Goal: Task Accomplishment & Management: Manage account settings

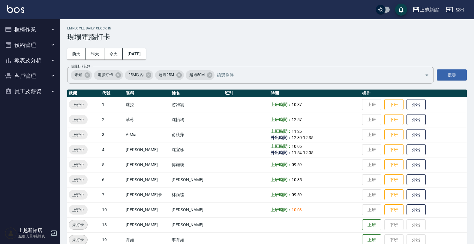
scroll to position [75, 0]
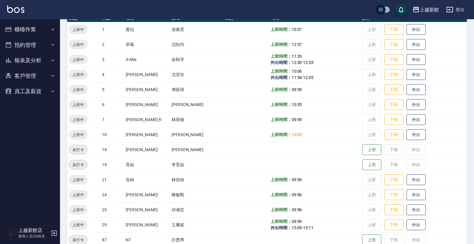
click at [14, 78] on button "客戶管理" at bounding box center [29, 76] width 55 height 16
click at [11, 95] on link "客戶列表" at bounding box center [29, 93] width 55 height 14
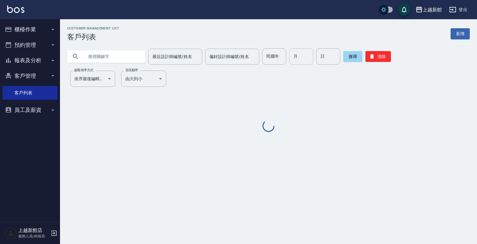
click at [299, 55] on input "月" at bounding box center [301, 56] width 24 height 16
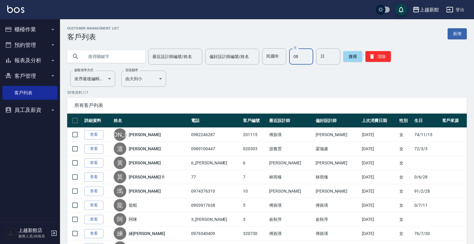
type input "08"
type input "04"
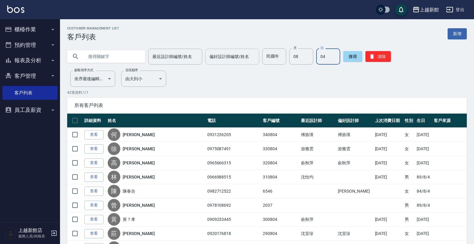
click at [239, 60] on input "偏好設計師編號/姓名" at bounding box center [232, 56] width 49 height 11
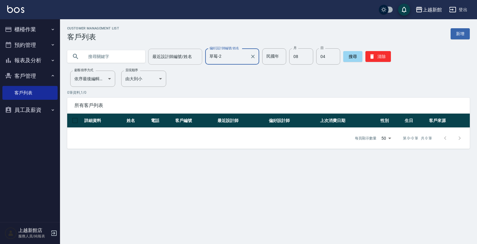
drag, startPoint x: 168, startPoint y: 50, endPoint x: 185, endPoint y: 56, distance: 18.1
click at [179, 54] on div "最近設計師編號/姓名" at bounding box center [175, 57] width 54 height 16
type input "草莓-2"
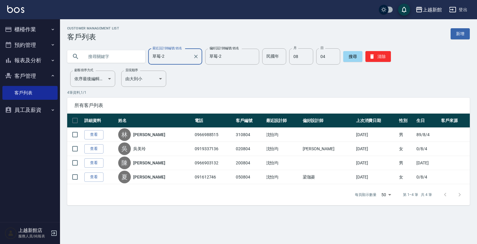
type input "草莓-2"
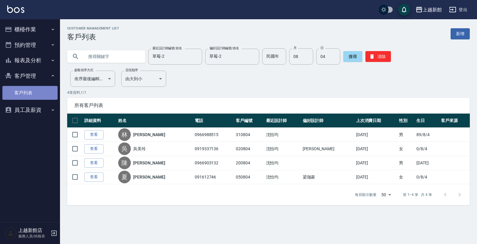
click at [37, 94] on link "客戶列表" at bounding box center [29, 93] width 55 height 14
click at [250, 58] on icon "Clear" at bounding box center [253, 56] width 6 height 6
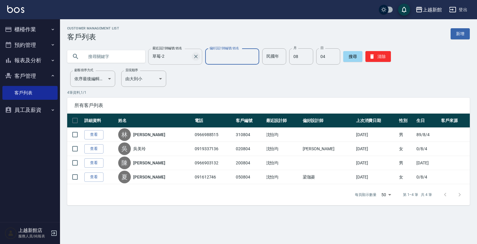
drag, startPoint x: 191, startPoint y: 57, endPoint x: 194, endPoint y: 53, distance: 4.5
click at [193, 56] on icon "Clear" at bounding box center [196, 56] width 6 height 6
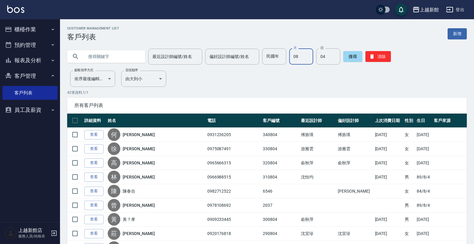
click at [296, 56] on input "08" at bounding box center [301, 56] width 24 height 16
drag, startPoint x: 299, startPoint y: 53, endPoint x: 295, endPoint y: 56, distance: 5.3
click at [299, 53] on input "月" at bounding box center [301, 56] width 24 height 16
type input "07"
click at [323, 59] on input "日" at bounding box center [328, 56] width 24 height 16
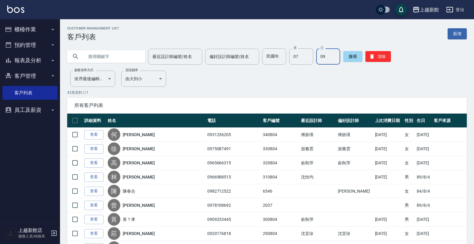
type input "09"
click at [107, 59] on input "text" at bounding box center [112, 56] width 56 height 16
type input "[PERSON_NAME]"
click at [344, 58] on button "搜尋" at bounding box center [352, 56] width 19 height 11
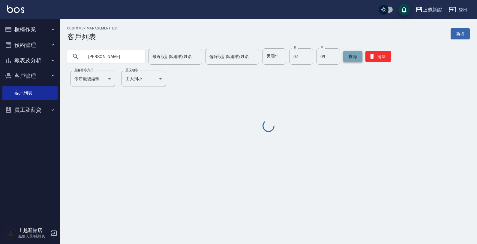
click at [344, 57] on button "搜尋" at bounding box center [352, 56] width 19 height 11
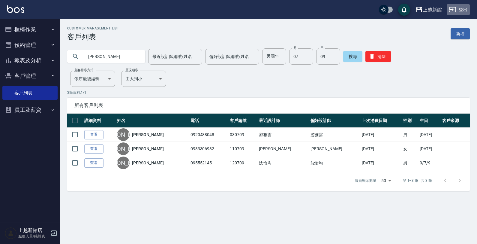
click at [458, 10] on button "登出" at bounding box center [458, 9] width 23 height 11
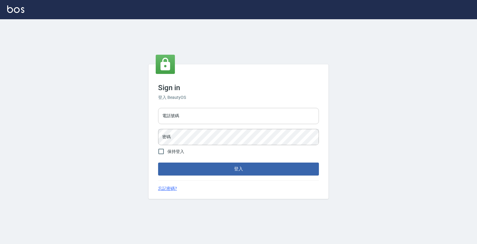
click at [235, 113] on input "電話號碼" at bounding box center [238, 116] width 161 height 16
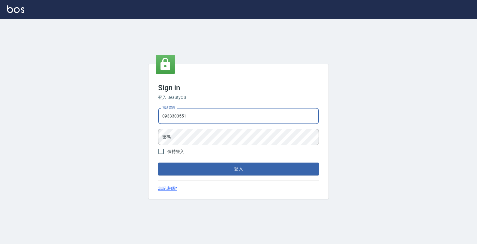
type input "0933303551"
click at [158, 162] on button "登入" at bounding box center [238, 168] width 161 height 13
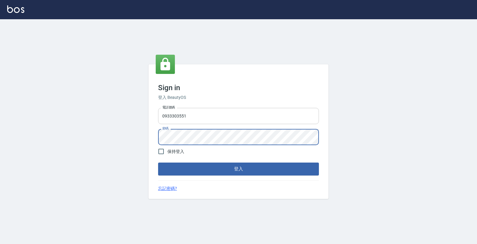
click at [158, 162] on button "登入" at bounding box center [238, 168] width 161 height 13
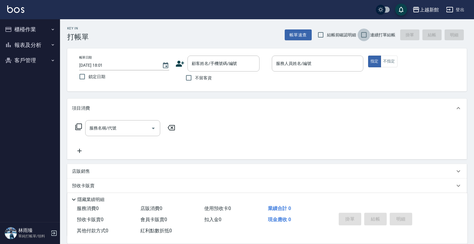
click at [362, 35] on input "連續打單結帳" at bounding box center [364, 35] width 13 height 13
checkbox input "true"
click at [178, 62] on icon at bounding box center [180, 64] width 8 height 6
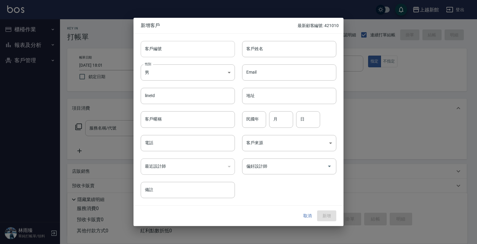
click at [188, 48] on input "客戶編號" at bounding box center [188, 49] width 94 height 16
type input "240123"
type input "[PERSON_NAME]"
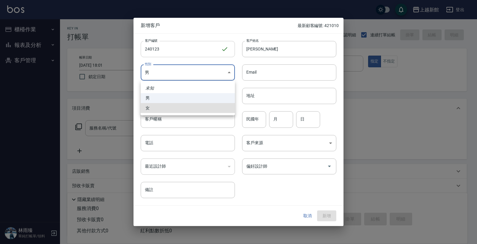
type input "FEMALE"
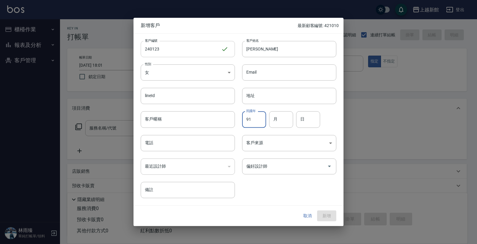
type input "91"
type input "01"
type input "23"
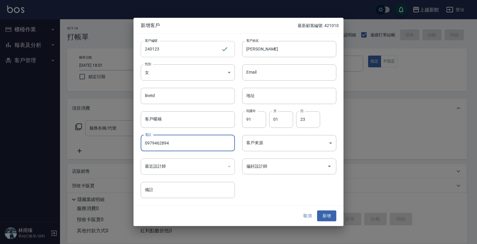
type input "0979462894"
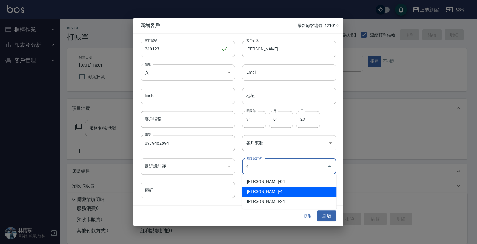
type input "沈宜珍"
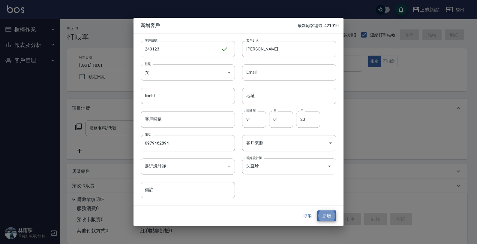
click at [317, 210] on button "新增" at bounding box center [326, 215] width 19 height 11
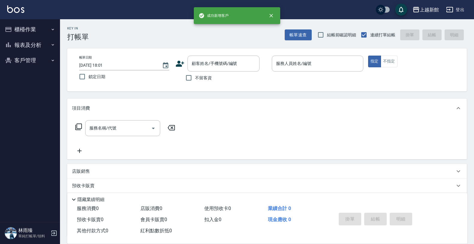
click at [180, 61] on icon at bounding box center [180, 63] width 9 height 9
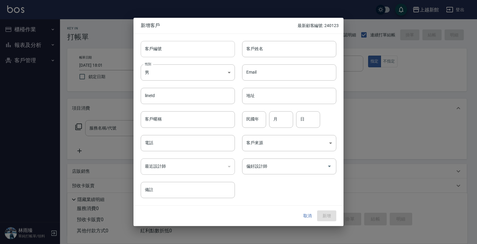
click at [185, 51] on input "客戶編號" at bounding box center [188, 49] width 94 height 16
type input "210722"
type input "[PERSON_NAME]"
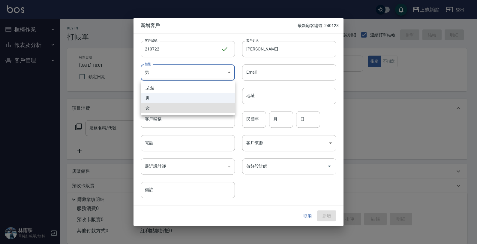
type input "FEMALE"
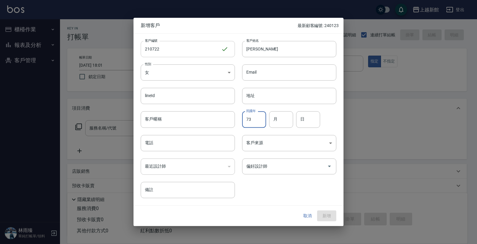
type input "73"
type input "07"
type input "22"
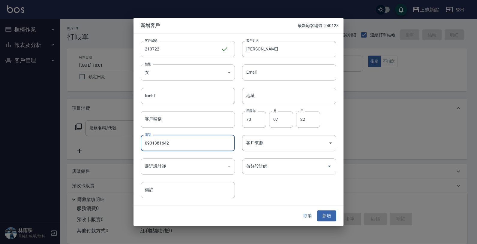
type input "0931381642"
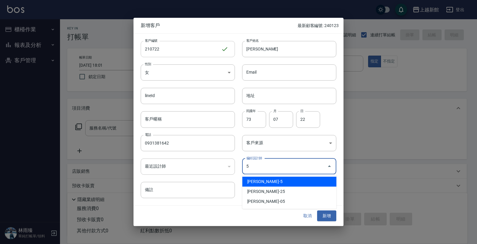
type input "傅旌瑛"
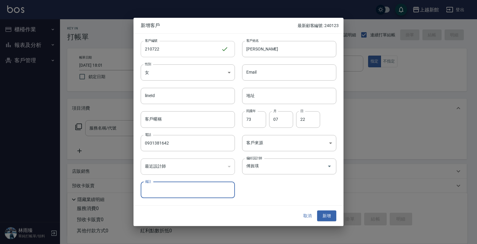
click at [317, 210] on button "新增" at bounding box center [326, 215] width 19 height 11
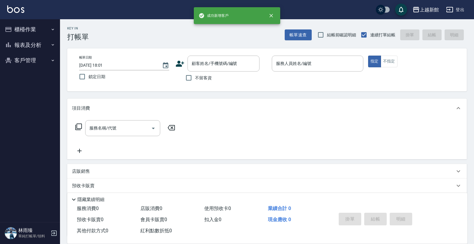
click at [182, 66] on icon at bounding box center [180, 63] width 9 height 9
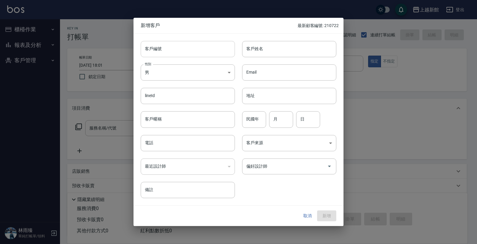
click at [196, 42] on input "客戶編號" at bounding box center [188, 49] width 94 height 16
type input "370925"
type input "張紹雯"
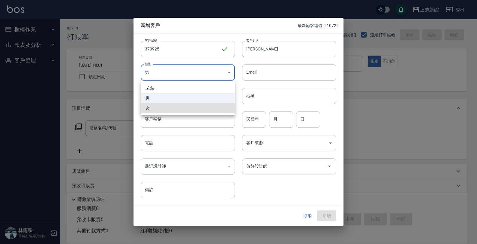
type input "FEMALE"
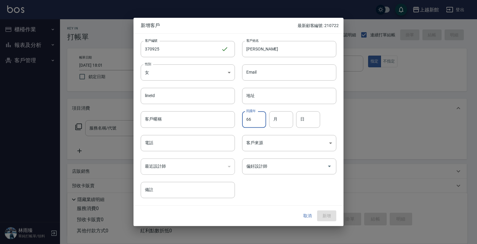
type input "66"
type input "09"
type input "25"
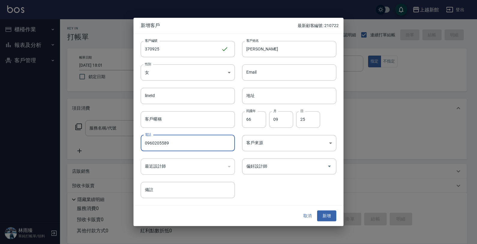
type input "0960205589"
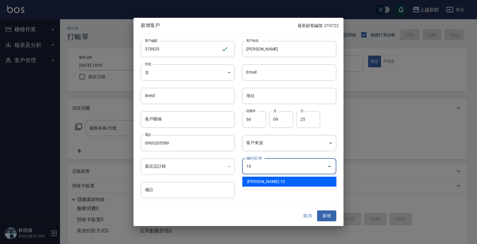
type input "劉名儀"
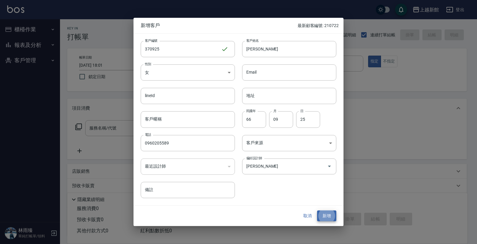
click at [317, 210] on button "新增" at bounding box center [326, 215] width 19 height 11
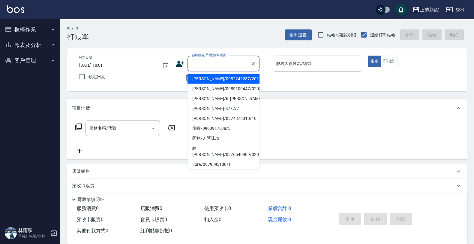
click at [216, 61] on input "顧客姓名/手機號碼/編號" at bounding box center [219, 63] width 58 height 11
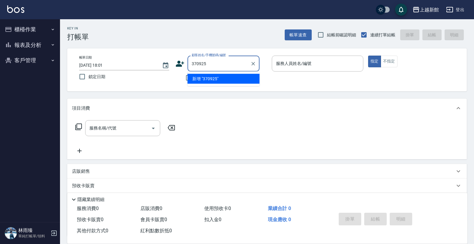
type input "370925"
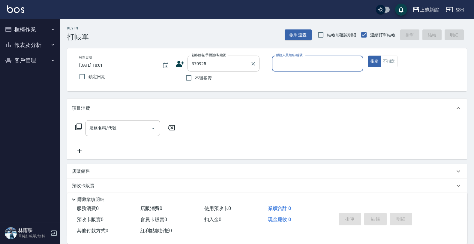
click at [368, 56] on button "指定" at bounding box center [374, 62] width 13 height 12
type button "true"
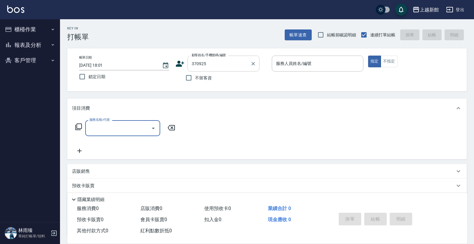
type input "張紹雯/0960205589/370925"
type input "瑪沙-10"
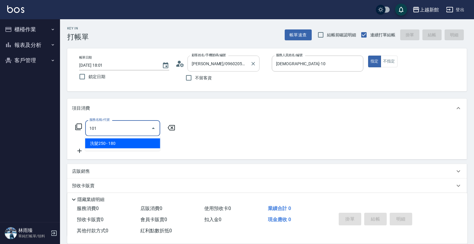
type input "洗髮250(101)"
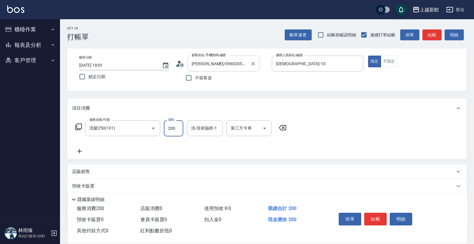
type input "200"
type input "容綺-21"
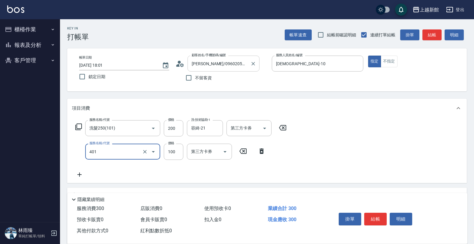
type input "補染(401)"
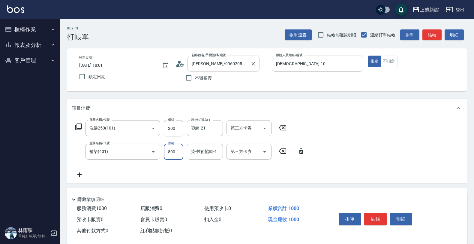
type input "800"
type input "容綺-21"
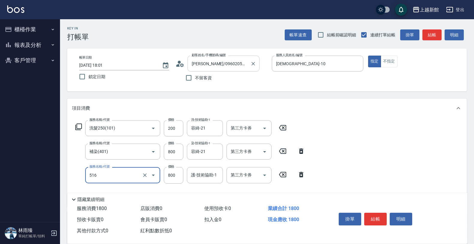
type input "C2花漾深層護髮/新(516)"
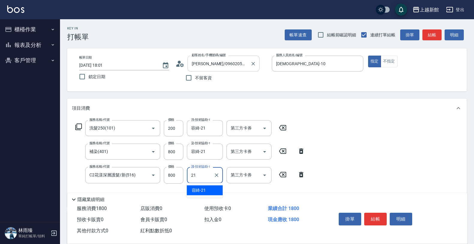
type input "容綺-21"
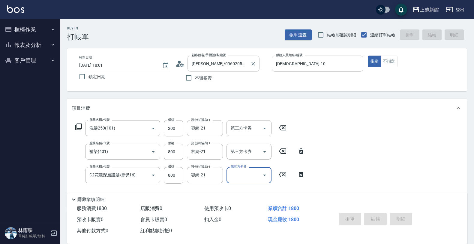
type input "2025/10/12 18:08"
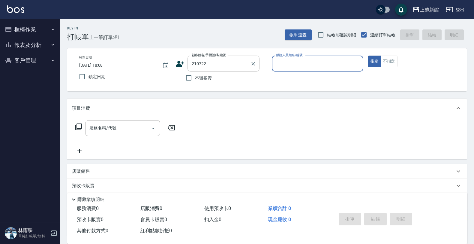
click at [368, 56] on button "指定" at bounding box center [374, 62] width 13 height 12
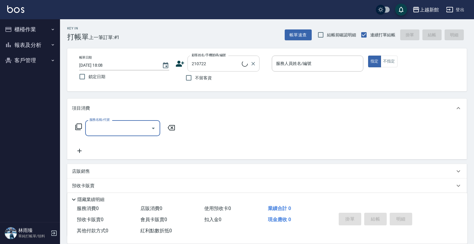
type input "羅品甯/0931381642/210722"
type input "旌瑛-5"
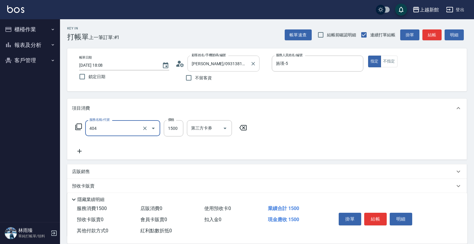
type input "設計染髮(404)"
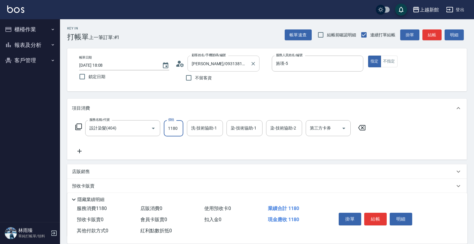
type input "1180"
type input "小敏-24"
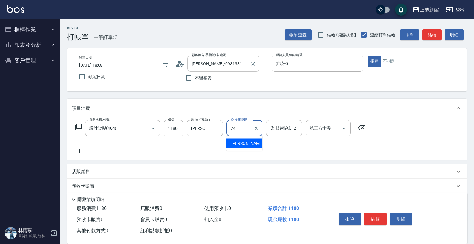
type input "小敏-24"
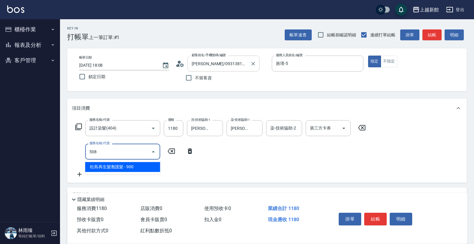
type input "松島再生髮敷護髮(508)"
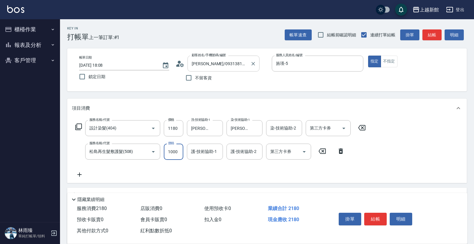
type input "1000"
type input "小敏-24"
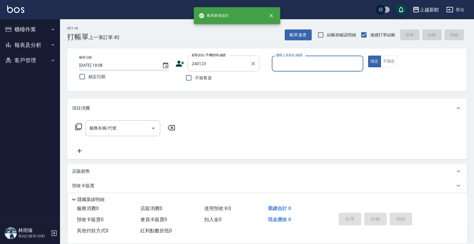
click at [368, 56] on button "指定" at bounding box center [374, 62] width 13 height 12
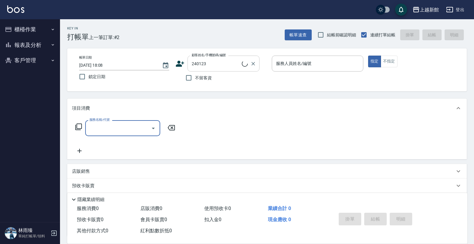
type input "林孟瑜/0979462894/240123"
type input "宜珍-4"
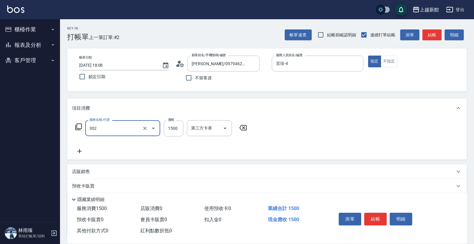
type input "設計燙髮(302)"
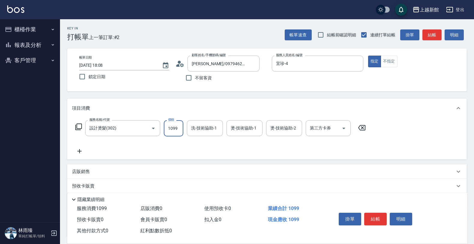
type input "1099"
type input "馨妮-29"
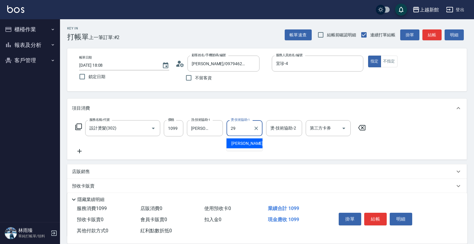
type input "馨妮-29"
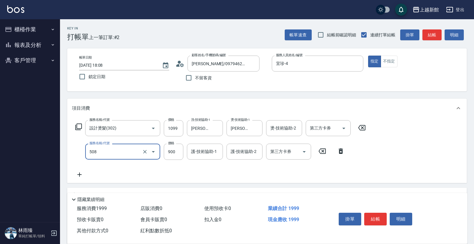
type input "松島再生髮敷護髮(508)"
type input "1000"
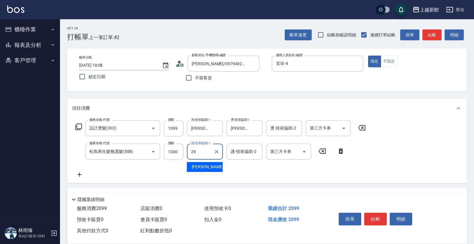
type input "馨妮-29"
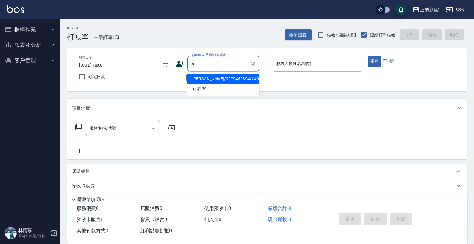
type input "林孟瑜/0979462894/240123"
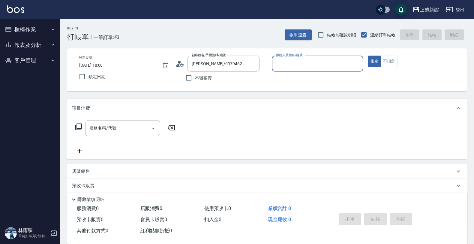
click at [368, 56] on button "指定" at bounding box center [374, 62] width 13 height 12
type input "宜珍-4"
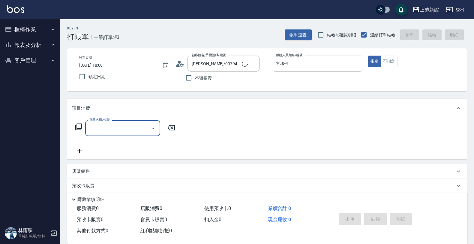
type input "黃婕寧/6_黃婕寧/6"
type input "黃婕寧-6"
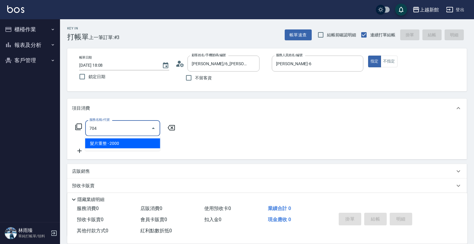
type input "髮片重整(704)"
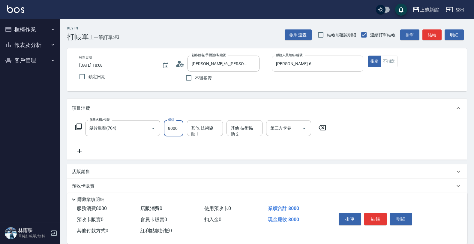
type input "8000"
type input "馨妮-29"
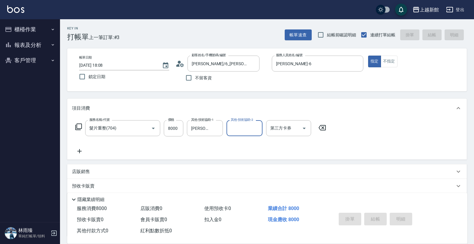
type input "2025/10/12 18:09"
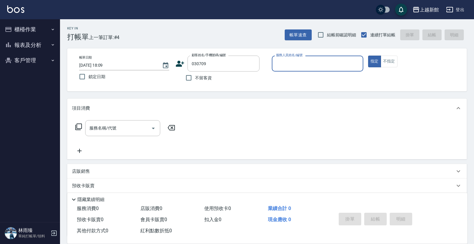
click at [368, 56] on button "指定" at bounding box center [374, 62] width 13 height 12
type input "李旭倫/0920488048/030709"
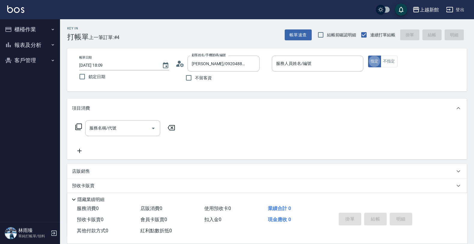
type input "蘿拉-1"
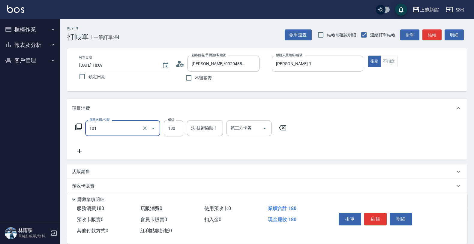
type input "洗髮250(101)"
type input "200"
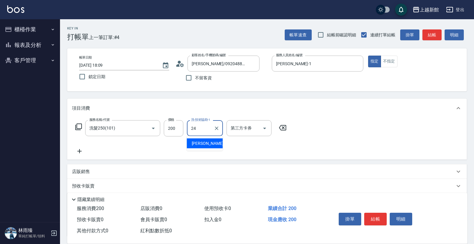
type input "小敏-24"
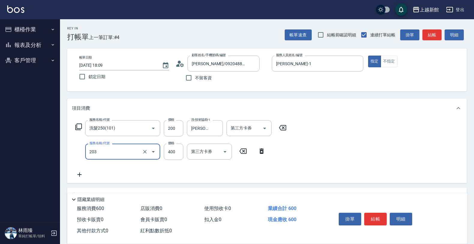
type input "指定單剪(203)"
type input "200"
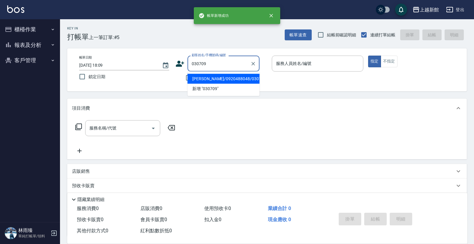
type input "李旭倫/0920488048/030709"
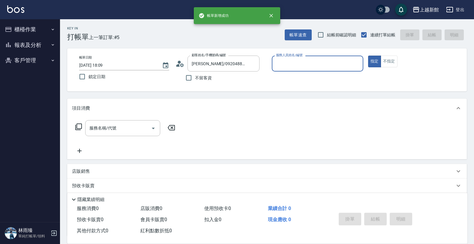
click at [368, 56] on button "指定" at bounding box center [374, 62] width 13 height 12
type input "蘿拉-1"
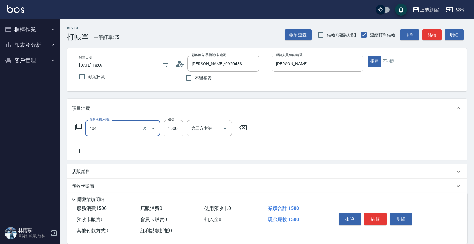
type input "設計染髮(404)"
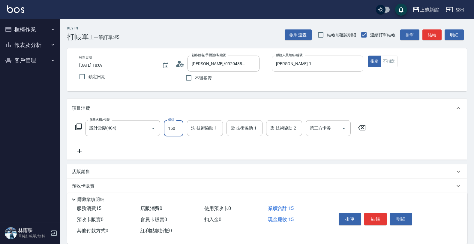
type input "1500"
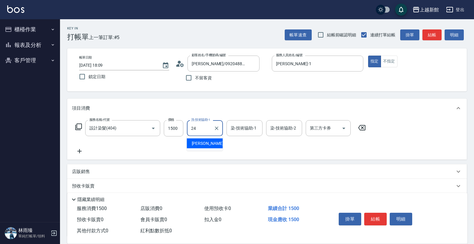
type input "小敏-24"
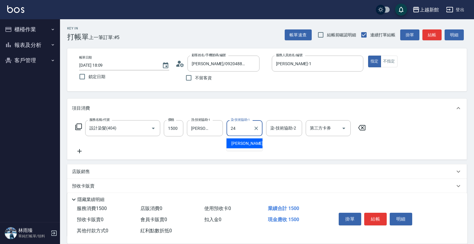
type input "小敏-24"
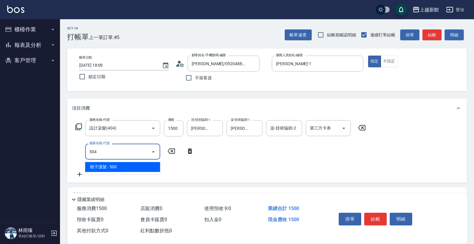
type input "順子護髮(504)"
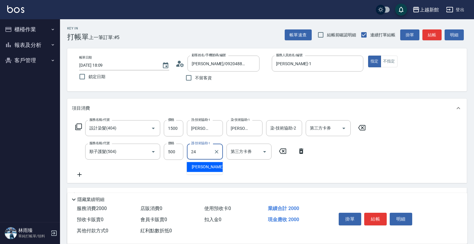
type input "小敏-24"
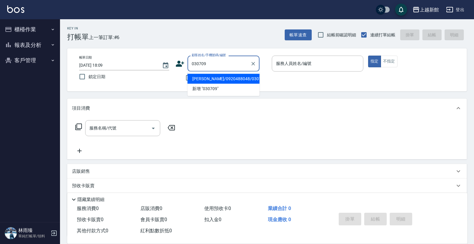
type input "李旭倫/0920488048/030709"
click at [368, 56] on button "指定" at bounding box center [374, 62] width 13 height 12
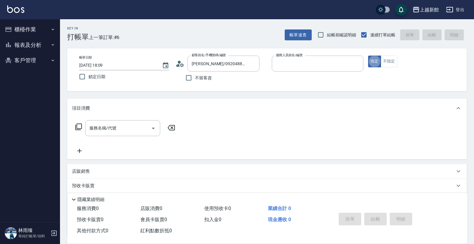
type input "蘿拉-1"
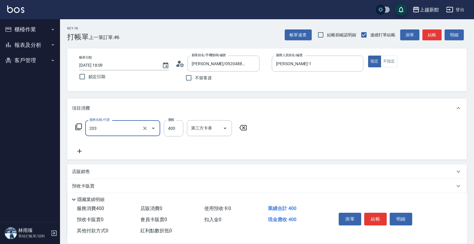
type input "指定單剪(203)"
type input "250"
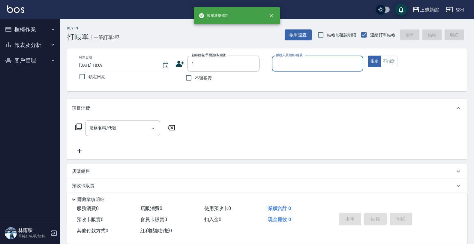
click at [368, 56] on button "指定" at bounding box center [374, 62] width 13 height 12
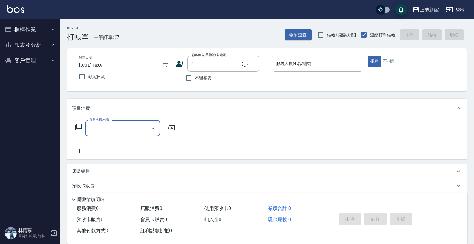
type input "Lora/0979395100/1"
type input "蘿拉-1"
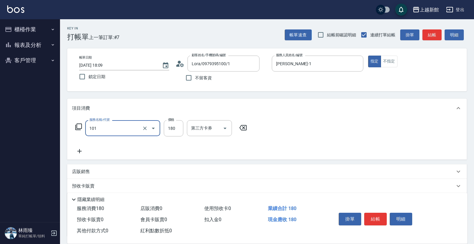
type input "洗髮250(101)"
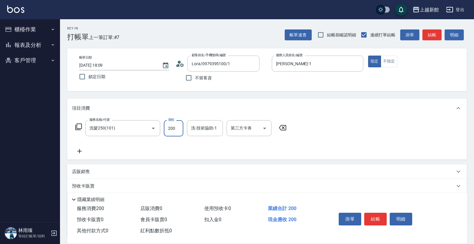
type input "200"
type input "小邱-25"
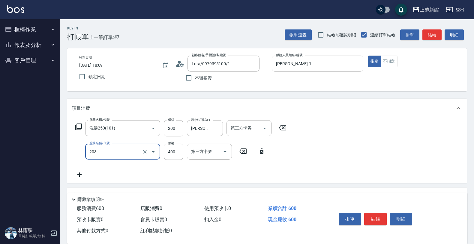
type input "指定單剪(203)"
type input "200"
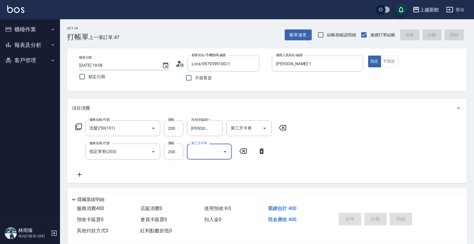
type input "2025/10/12 18:10"
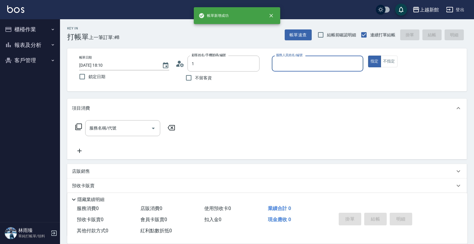
type input "Lora/0979395100/1"
click at [368, 56] on button "指定" at bounding box center [374, 62] width 13 height 12
type input "蘿拉-1"
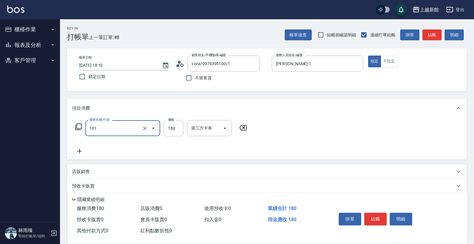
type input "洗髮250(101)"
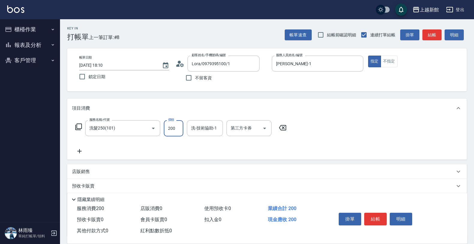
type input "200"
type input "小邱-25"
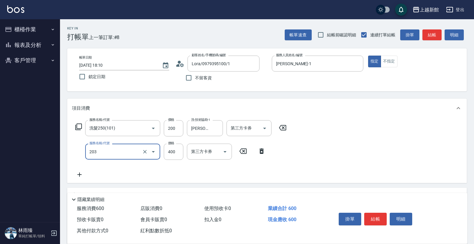
type input "指定單剪(203)"
type input "200"
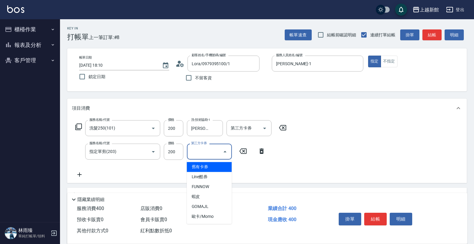
type input "舊有卡券"
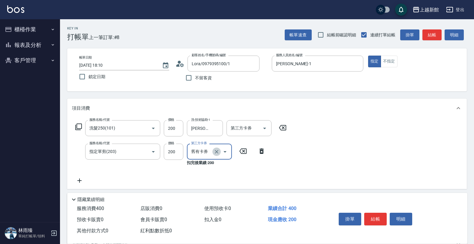
click at [217, 151] on icon "Clear" at bounding box center [217, 152] width 4 height 4
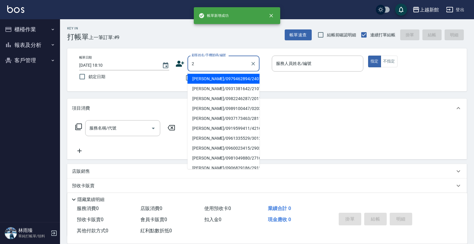
type input "林孟瑜/0979462894/240123"
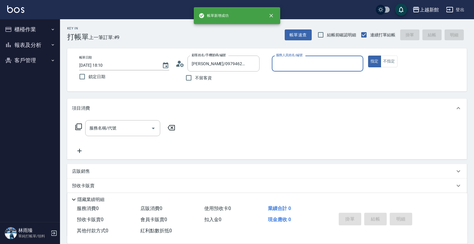
click at [368, 56] on button "指定" at bounding box center [374, 62] width 13 height 12
type input "宜珍-4"
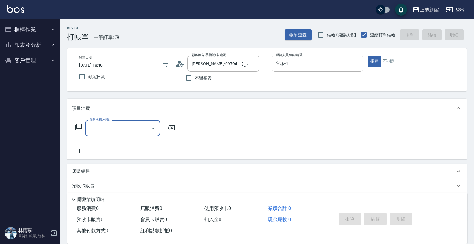
type input "1"
type input "店花草霉/0930557925/2"
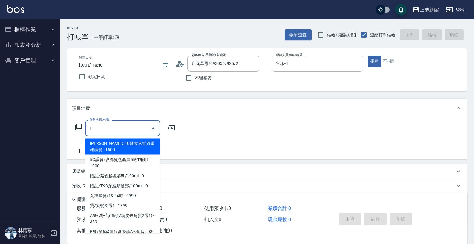
type input "草莓-2"
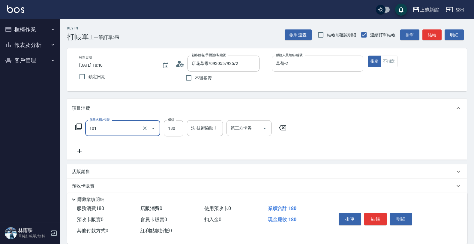
type input "洗髮250(101)"
type input "200"
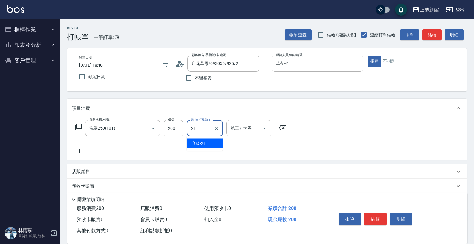
type input "容綺-21"
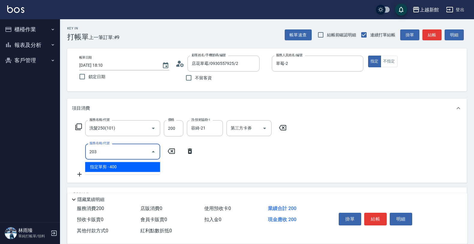
type input "指定單剪(203)"
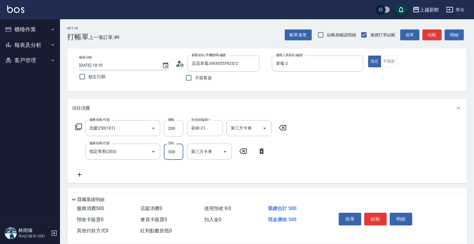
type input "300"
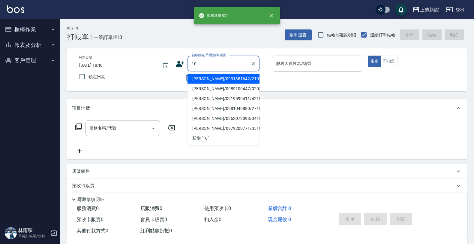
type input "羅品甯/0931381642/210722"
click at [368, 56] on button "指定" at bounding box center [374, 62] width 13 height 12
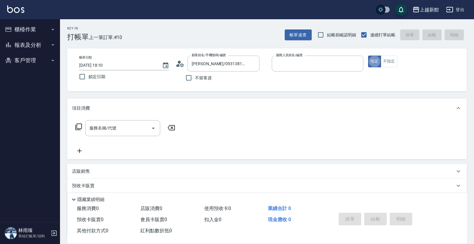
type input "旌瑛-5"
type input "瑪莎/0974376310/10"
type input "1"
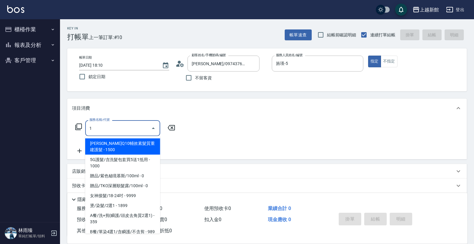
type input "瑪沙-10"
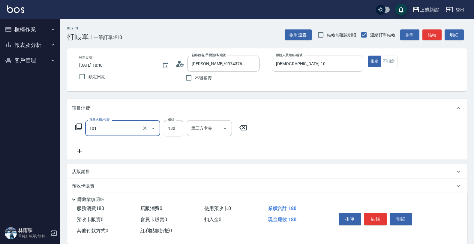
type input "洗髮250(101)"
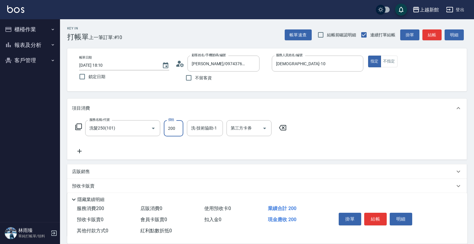
type input "200"
type input "容綺-21"
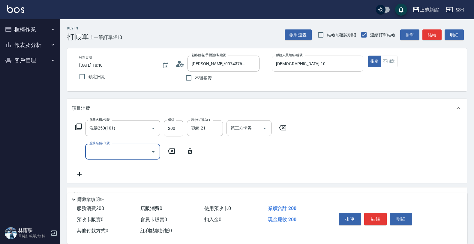
type input "2"
type input "補染(401)"
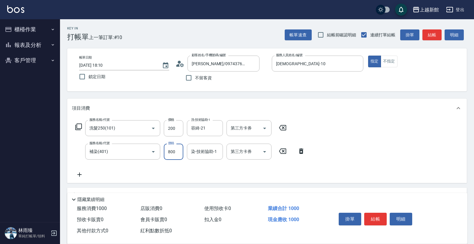
type input "800"
type input "容綺-21"
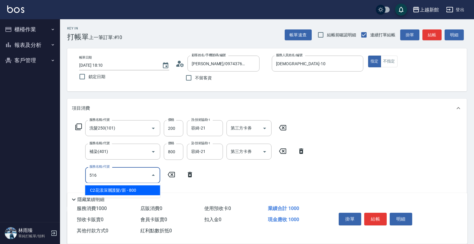
type input "C2花漾深層護髮/新(516)"
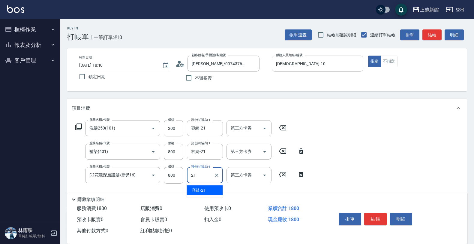
type input "容綺-21"
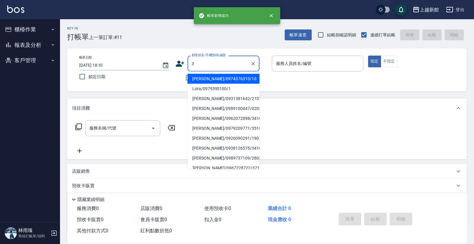
type input "瑪莎/0974376310/10"
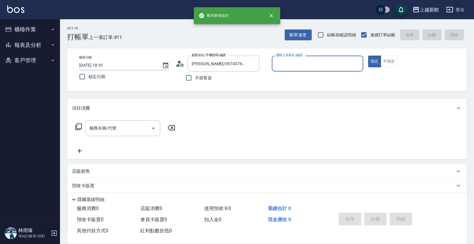
type input "瑪沙-10"
click at [368, 56] on button "指定" at bounding box center [374, 62] width 13 height 12
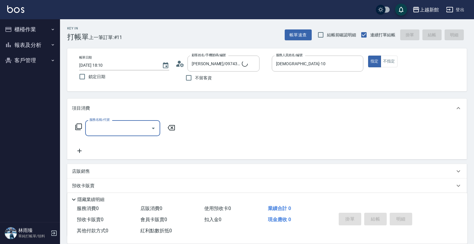
type input "阿咪/3_阿咪/3"
type input "A-Mia -3"
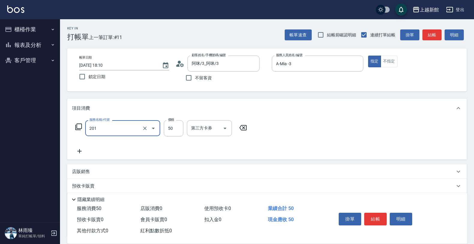
type input "剪瀏海(201)"
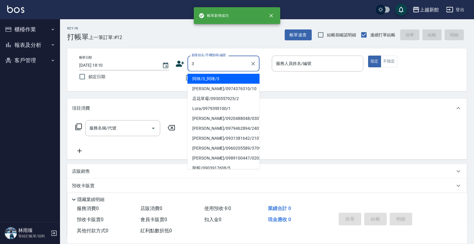
type input "阿咪/3_阿咪/3"
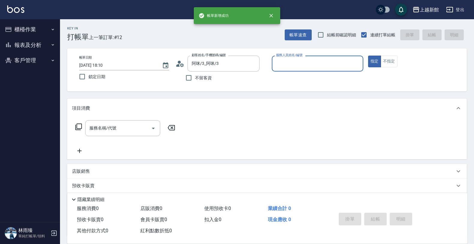
click at [368, 56] on button "指定" at bounding box center [374, 62] width 13 height 12
type input "A-Mia -3"
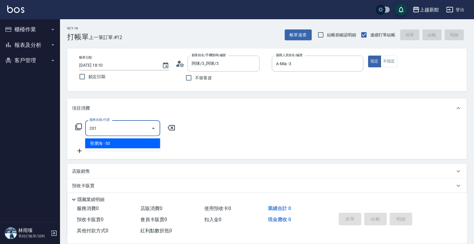
type input "剪瀏海(201)"
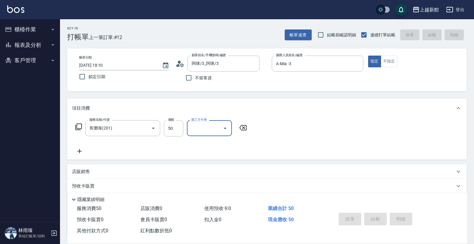
type input "2025/10/12 18:11"
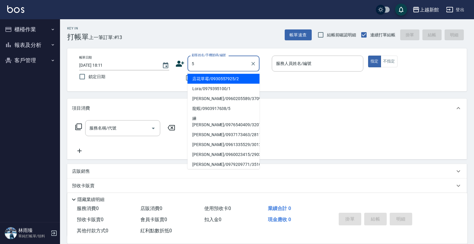
type input "店花草霉/0930557925/2"
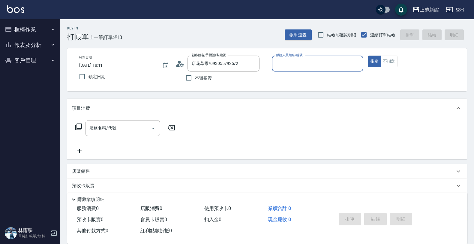
click at [368, 56] on button "指定" at bounding box center [374, 62] width 13 height 12
type input "草莓-2"
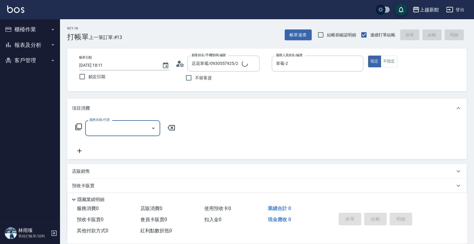
type input "龍蝦/0903917638/5"
type input "旌瑛-5"
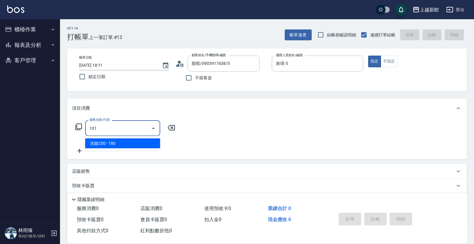
type input "洗髮250(101)"
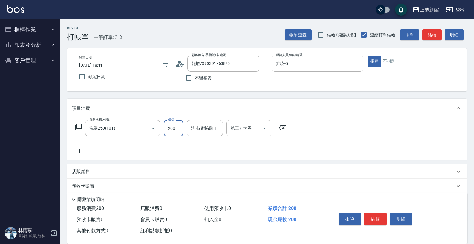
type input "200"
type input "2"
type input "旌瑛-5"
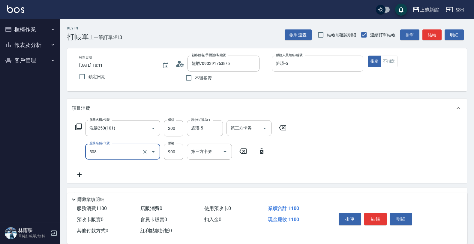
type input "松島再生髮敷護髮(508)"
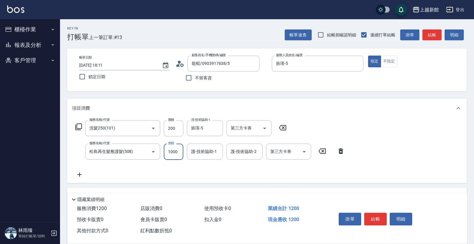
type input "1000"
type input "旌瑛-5"
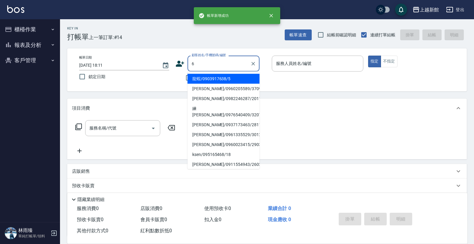
type input "龍蝦/0903917638/5"
type input "旌瑛-5"
click at [368, 56] on button "指定" at bounding box center [374, 62] width 13 height 12
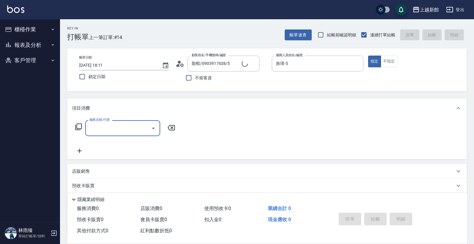
type input "1"
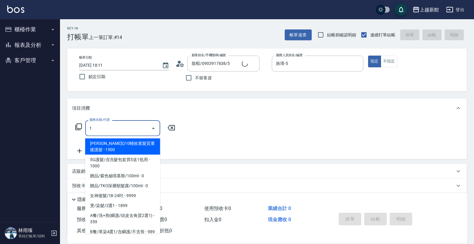
type input "黃婕寧/6_黃婕寧/6"
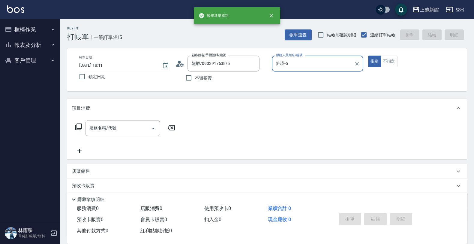
click at [368, 56] on button "指定" at bounding box center [374, 62] width 13 height 12
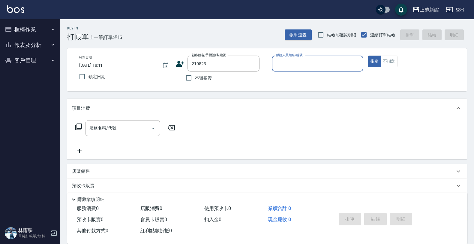
click at [368, 56] on button "指定" at bounding box center [374, 62] width 13 height 12
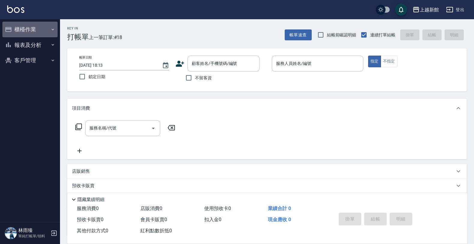
click at [32, 34] on button "櫃檯作業" at bounding box center [29, 30] width 55 height 16
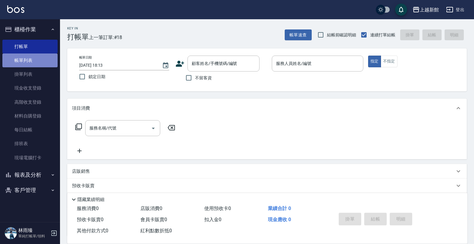
click at [31, 57] on link "帳單列表" at bounding box center [29, 60] width 55 height 14
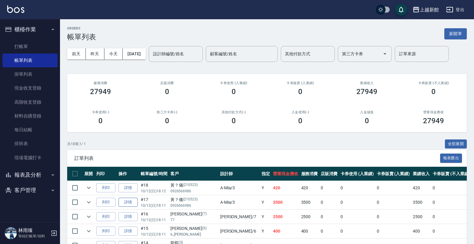
click at [127, 202] on link "詳情" at bounding box center [128, 201] width 19 height 9
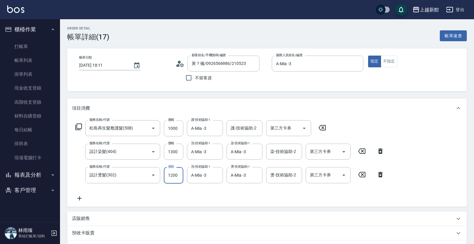
click at [178, 176] on input "1200" at bounding box center [174, 175] width 20 height 16
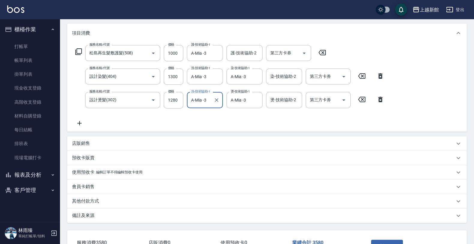
scroll to position [113, 0]
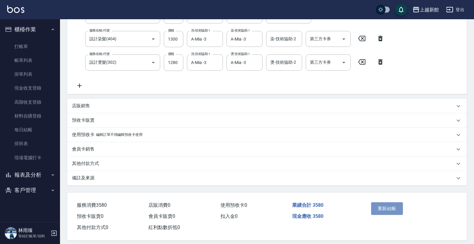
click at [389, 209] on button "重新結帳" at bounding box center [387, 208] width 32 height 13
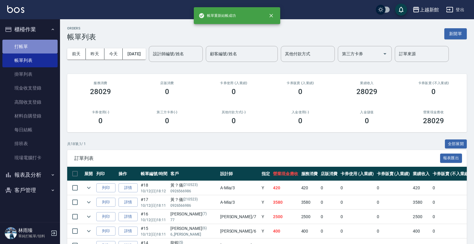
click at [33, 43] on link "打帳單" at bounding box center [29, 47] width 55 height 14
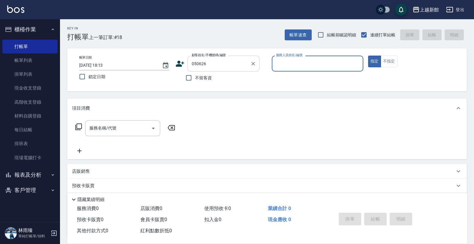
click at [368, 56] on button "指定" at bounding box center [374, 62] width 13 height 12
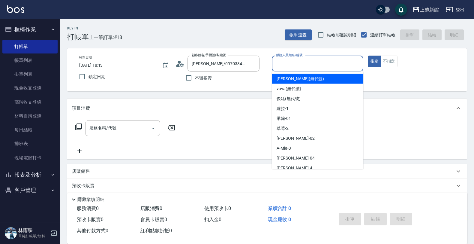
click at [280, 64] on input "服務人員姓名/編號" at bounding box center [318, 63] width 86 height 11
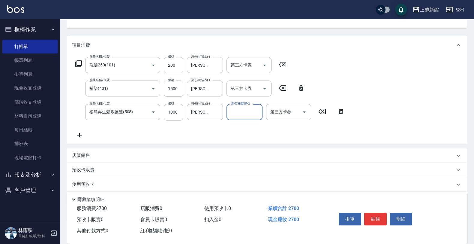
scroll to position [75, 0]
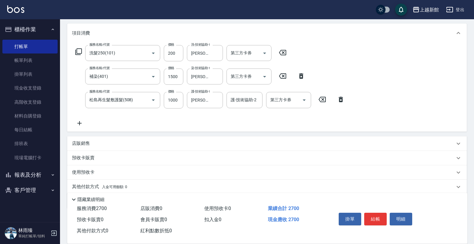
click at [194, 141] on div "店販銷售" at bounding box center [263, 143] width 383 height 6
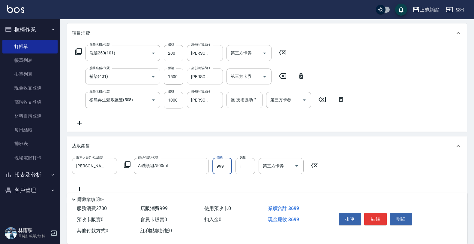
click at [230, 169] on input "999" at bounding box center [222, 166] width 20 height 16
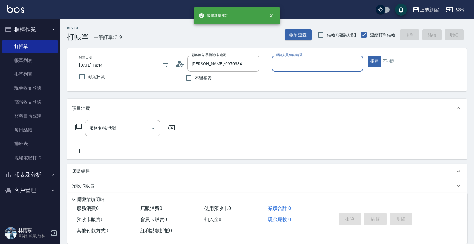
click at [368, 56] on button "指定" at bounding box center [374, 62] width 13 height 12
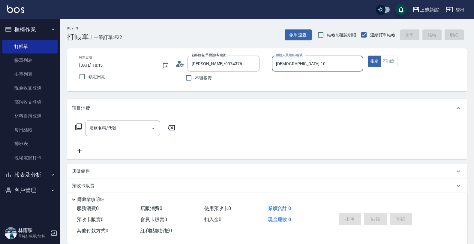
click at [368, 56] on button "指定" at bounding box center [374, 62] width 13 height 12
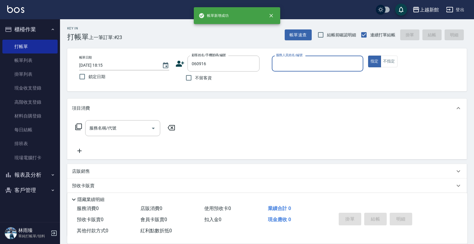
click at [368, 56] on button "指定" at bounding box center [374, 62] width 13 height 12
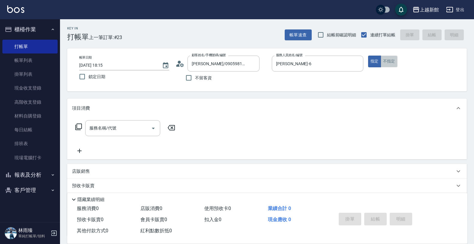
click at [389, 65] on button "不指定" at bounding box center [389, 62] width 17 height 12
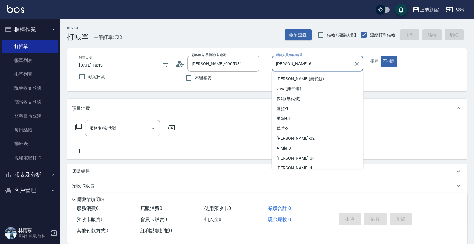
click at [346, 66] on input "黃婕寧-6" at bounding box center [313, 63] width 77 height 11
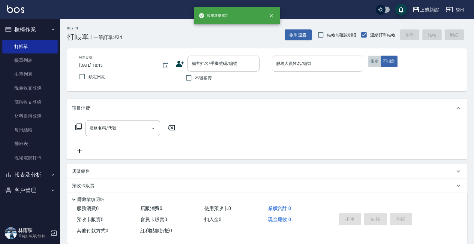
drag, startPoint x: 373, startPoint y: 62, endPoint x: 364, endPoint y: 60, distance: 9.4
click at [372, 61] on button "指定" at bounding box center [374, 62] width 13 height 12
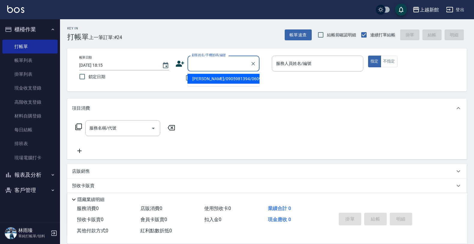
click at [217, 66] on input "顧客姓名/手機號碼/編號" at bounding box center [219, 63] width 58 height 11
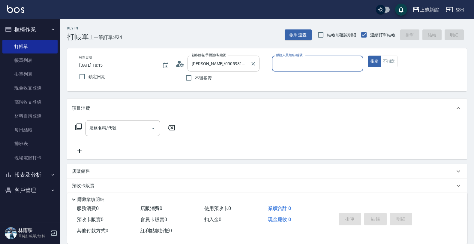
click at [368, 56] on button "指定" at bounding box center [374, 62] width 13 height 12
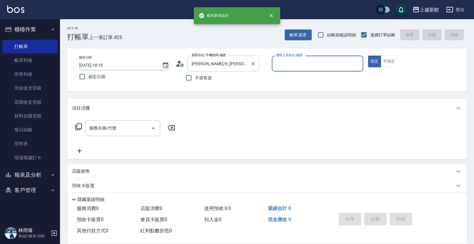
click at [368, 56] on button "指定" at bounding box center [374, 62] width 13 height 12
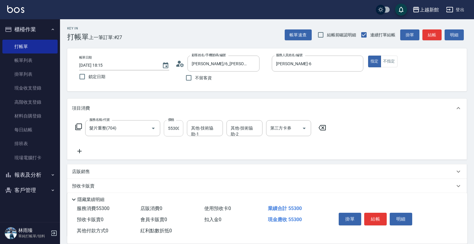
drag, startPoint x: 184, startPoint y: 128, endPoint x: 182, endPoint y: 131, distance: 3.4
click at [184, 128] on div "服務名稱/代號 髮片重整(704) 服務名稱/代號 價格 55300 價格 其他-技術協助-1 其他-技術協助-1 其他-技術協助-2 其他-技術協助-2 第…" at bounding box center [201, 128] width 258 height 16
click at [182, 131] on input "55300" at bounding box center [174, 128] width 20 height 16
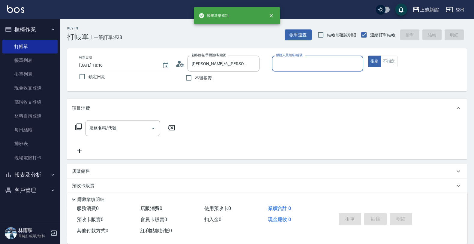
click at [368, 56] on button "指定" at bounding box center [374, 62] width 13 height 12
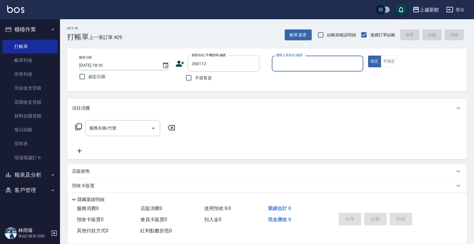
click at [368, 56] on button "指定" at bounding box center [374, 62] width 13 height 12
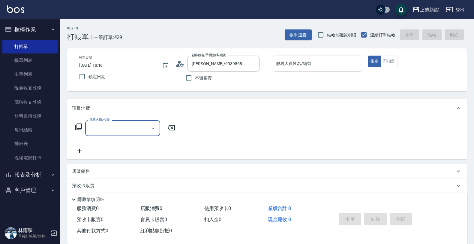
click at [282, 57] on div "服務人員姓名/編號" at bounding box center [318, 64] width 92 height 16
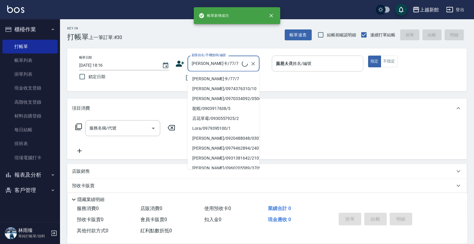
click at [368, 56] on button "指定" at bounding box center [374, 62] width 13 height 12
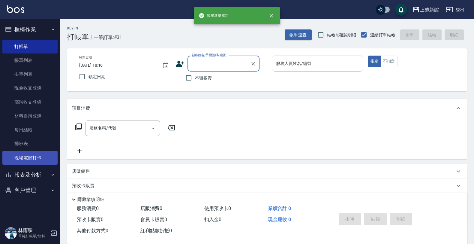
drag, startPoint x: 32, startPoint y: 166, endPoint x: 34, endPoint y: 161, distance: 4.8
click at [33, 163] on ul "打帳單 帳單列表 掛單列表 現金收支登錄 高階收支登錄 材料自購登錄 每日結帳 排班表 現場電腦打卡" at bounding box center [29, 102] width 55 height 130
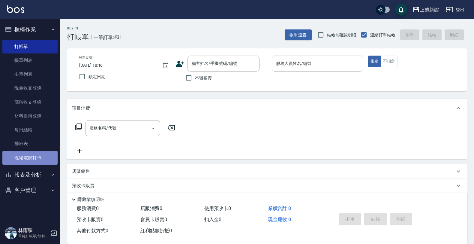
click at [34, 161] on link "現場電腦打卡" at bounding box center [29, 158] width 55 height 14
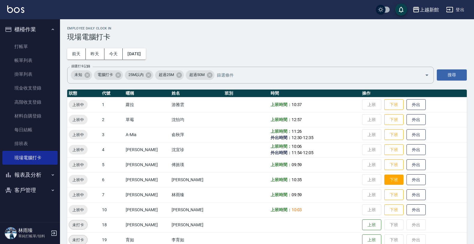
click at [386, 178] on button "下班" at bounding box center [393, 179] width 19 height 11
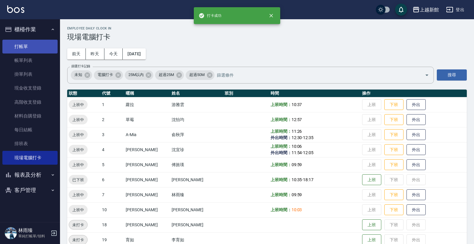
click at [38, 44] on link "打帳單" at bounding box center [29, 47] width 55 height 14
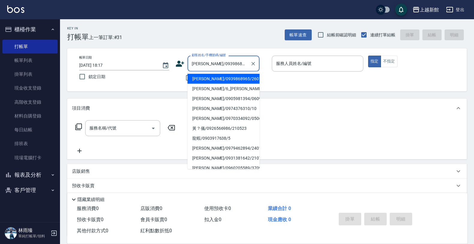
click at [368, 56] on button "指定" at bounding box center [374, 62] width 13 height 12
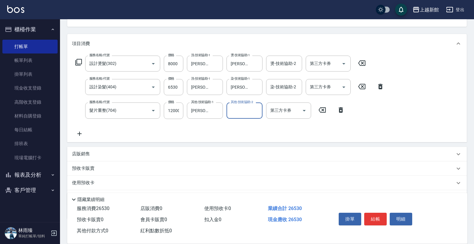
scroll to position [96, 0]
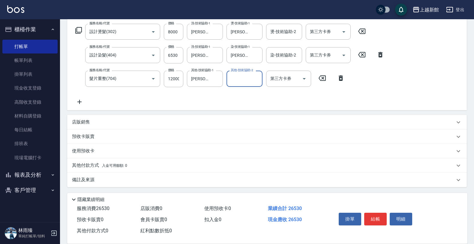
click at [106, 164] on span "入金可用餘額: 0" at bounding box center [115, 165] width 26 height 4
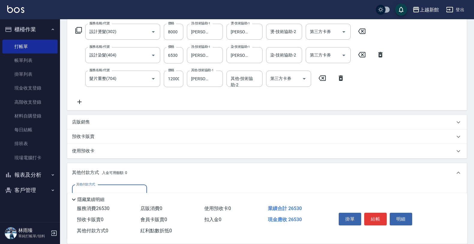
scroll to position [0, 0]
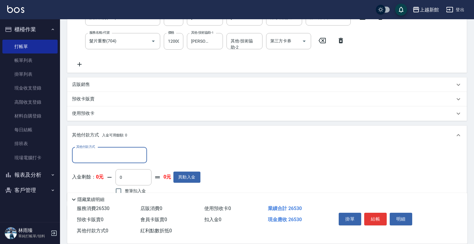
click at [111, 154] on input "其他付款方式" at bounding box center [110, 155] width 70 height 11
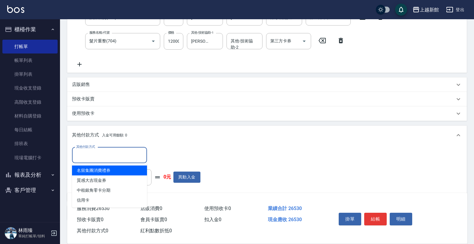
scroll to position [167, 0]
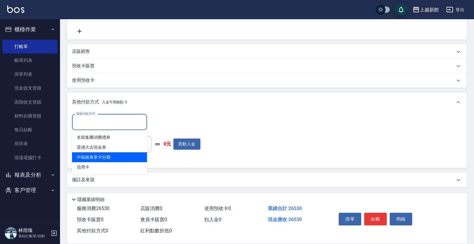
click at [116, 158] on span "中租銀角零卡分期" at bounding box center [109, 157] width 75 height 10
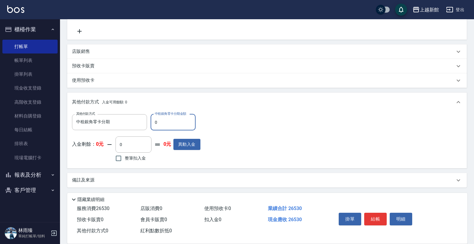
click at [156, 120] on input "0" at bounding box center [173, 122] width 45 height 16
click at [159, 120] on input "0" at bounding box center [173, 122] width 45 height 16
click at [383, 216] on button "結帳" at bounding box center [375, 218] width 23 height 13
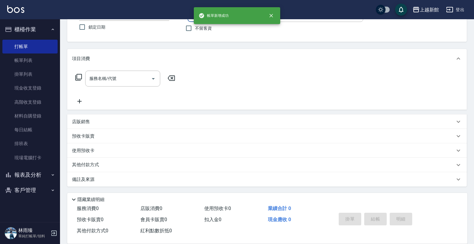
scroll to position [0, 0]
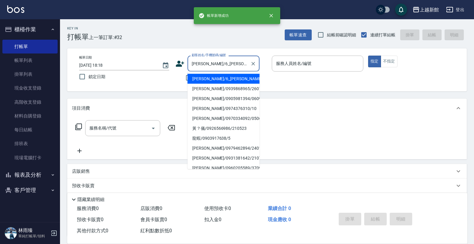
click at [368, 56] on button "指定" at bounding box center [374, 62] width 13 height 12
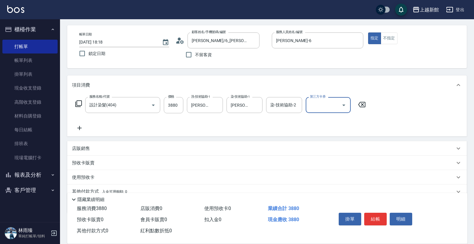
scroll to position [50, 0]
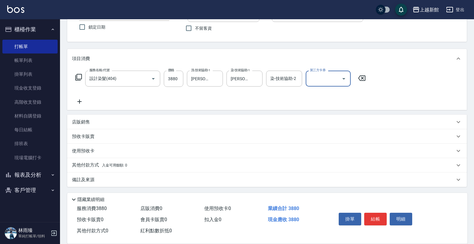
click at [92, 122] on div "店販銷售" at bounding box center [263, 122] width 383 height 6
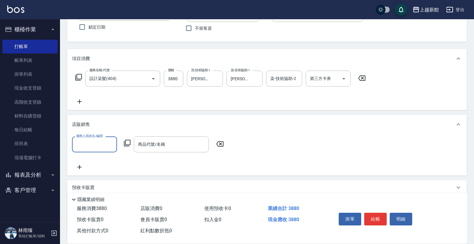
scroll to position [0, 0]
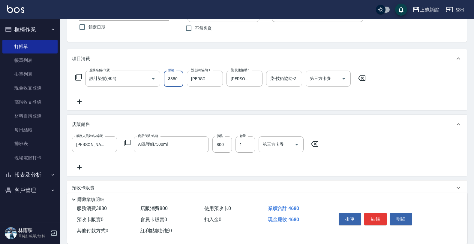
click at [182, 79] on input "3880" at bounding box center [174, 79] width 20 height 16
click at [381, 215] on button "結帳" at bounding box center [375, 218] width 23 height 13
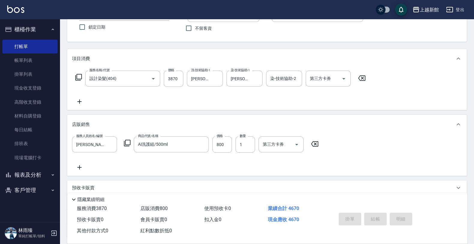
scroll to position [12, 0]
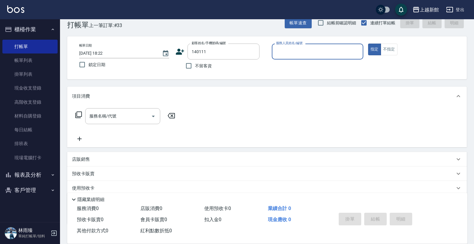
click at [368, 44] on button "指定" at bounding box center [374, 50] width 13 height 12
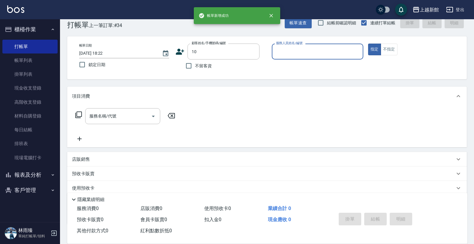
click at [368, 44] on button "指定" at bounding box center [374, 50] width 13 height 12
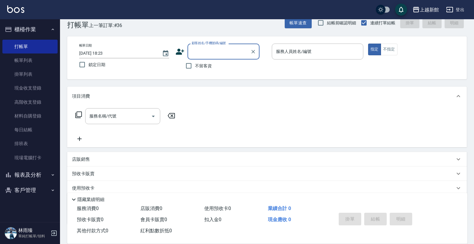
click at [29, 29] on button "櫃檯作業" at bounding box center [29, 30] width 55 height 16
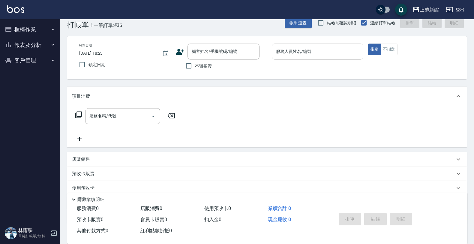
click at [33, 44] on button "報表及分析" at bounding box center [29, 45] width 55 height 16
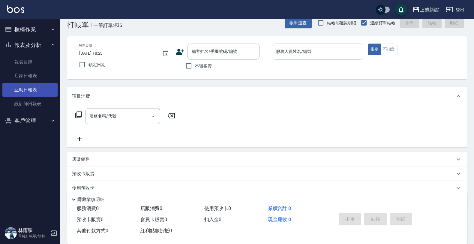
click at [29, 86] on link "互助日報表" at bounding box center [29, 90] width 55 height 14
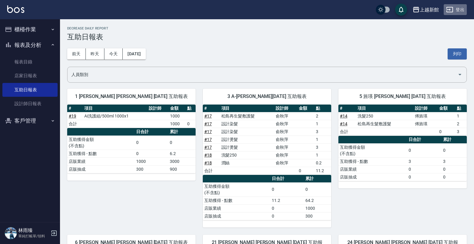
click at [461, 8] on button "登出" at bounding box center [455, 9] width 23 height 11
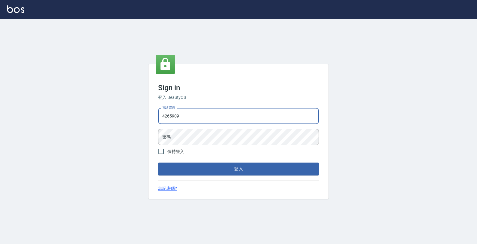
type input "4265909"
click at [158, 162] on button "登入" at bounding box center [238, 168] width 161 height 13
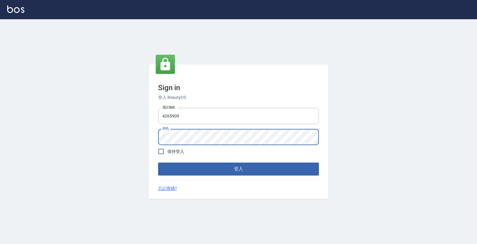
click at [158, 162] on button "登入" at bounding box center [238, 168] width 161 height 13
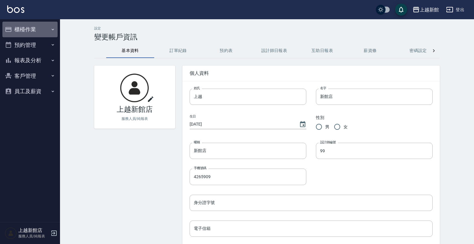
drag, startPoint x: 37, startPoint y: 34, endPoint x: 38, endPoint y: 53, distance: 19.0
click at [37, 35] on button "櫃檯作業" at bounding box center [29, 30] width 55 height 16
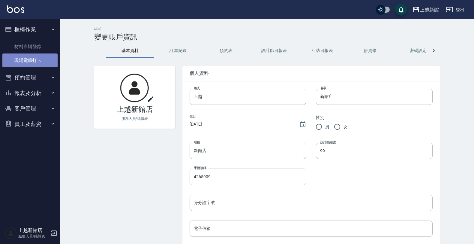
click at [43, 65] on link "現場電腦打卡" at bounding box center [29, 60] width 55 height 14
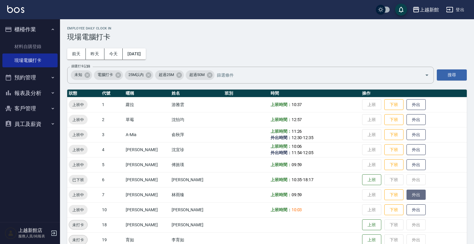
click at [407, 191] on button "外出" at bounding box center [416, 194] width 19 height 11
click at [415, 119] on button "外出" at bounding box center [416, 119] width 19 height 11
click at [407, 195] on button "歸來" at bounding box center [416, 194] width 19 height 11
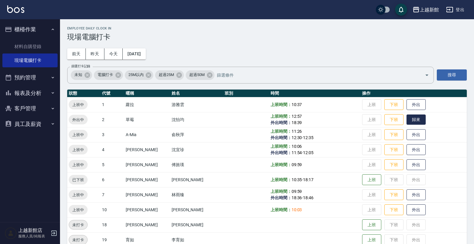
click at [416, 117] on button "歸來" at bounding box center [416, 119] width 19 height 11
click at [412, 117] on button "外出" at bounding box center [416, 119] width 19 height 11
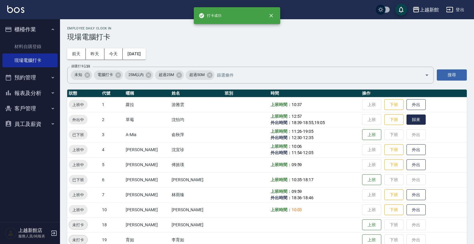
click at [412, 118] on button "歸來" at bounding box center [416, 119] width 19 height 11
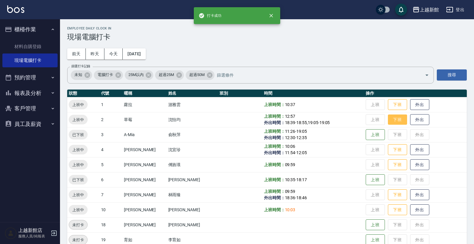
click at [389, 120] on button "下班" at bounding box center [397, 119] width 19 height 11
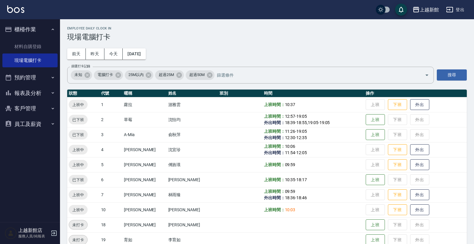
click at [51, 233] on icon "button" at bounding box center [53, 232] width 7 height 7
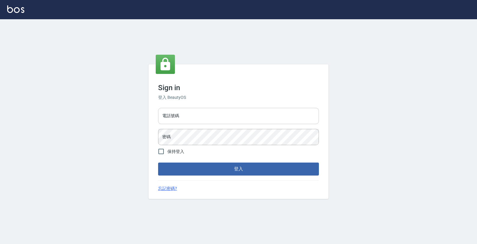
click at [173, 122] on input "電話號碼" at bounding box center [238, 116] width 161 height 16
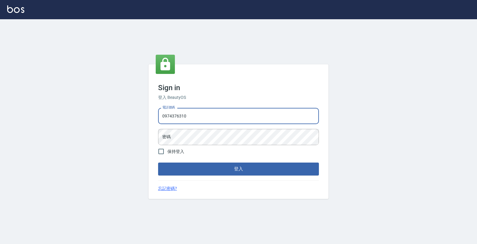
type input "0974376310"
click at [158, 162] on button "登入" at bounding box center [238, 168] width 161 height 13
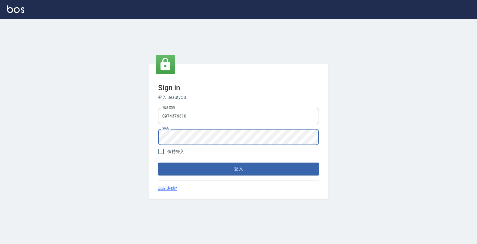
click at [158, 162] on button "登入" at bounding box center [238, 168] width 161 height 13
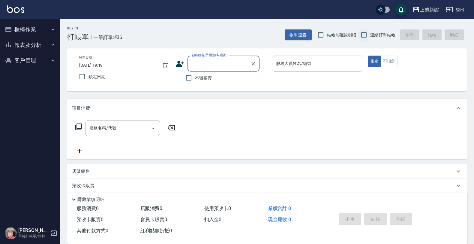
click at [359, 41] on input "連續打單結帳" at bounding box center [364, 35] width 13 height 13
checkbox input "true"
click at [217, 70] on div "顧客姓名/手機號碼/編號" at bounding box center [224, 64] width 72 height 16
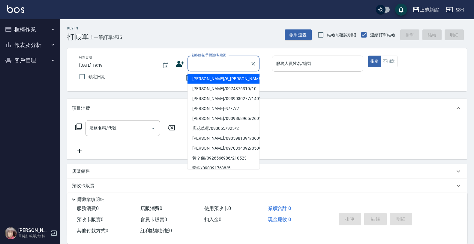
drag, startPoint x: 218, startPoint y: 69, endPoint x: 218, endPoint y: 66, distance: 3.0
click at [218, 66] on div "顧客姓名/手機號碼/編號" at bounding box center [224, 64] width 72 height 16
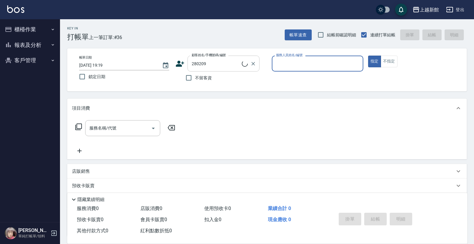
type input "謝湲柃/0977686743/280209"
type input "[PERSON_NAME]-1"
click at [368, 56] on button "指定" at bounding box center [374, 62] width 13 height 12
type button "true"
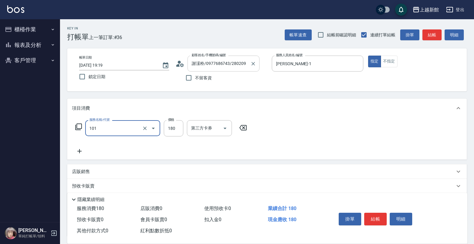
type input "洗髮250(101)"
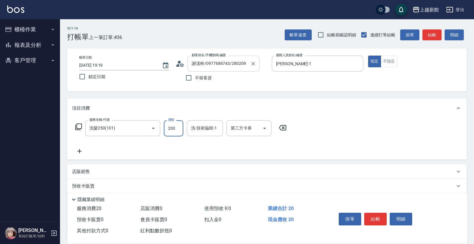
type input "200"
type input "[PERSON_NAME]-24"
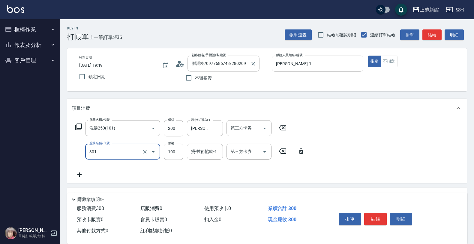
type input "補燙(301)"
type input "500"
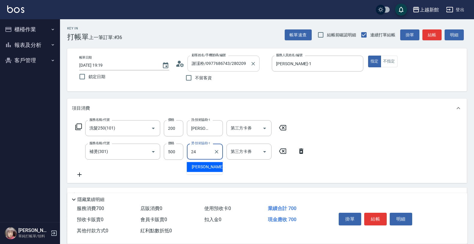
type input "小敏-24"
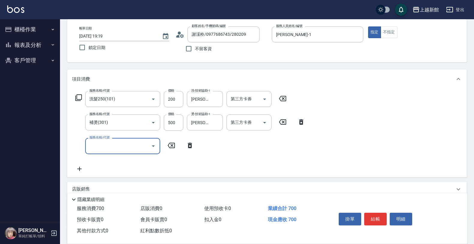
scroll to position [96, 0]
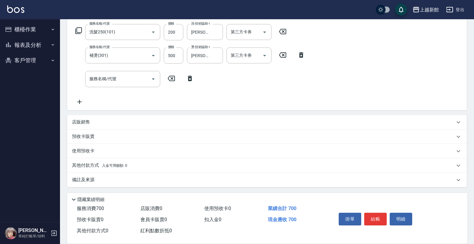
click at [71, 119] on div "店販銷售" at bounding box center [267, 122] width 400 height 14
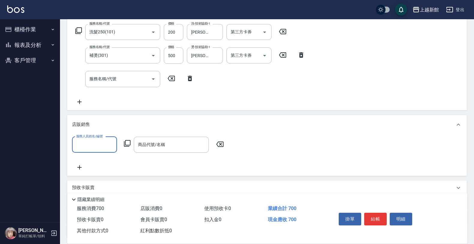
scroll to position [0, 0]
type input "蘿拉-1"
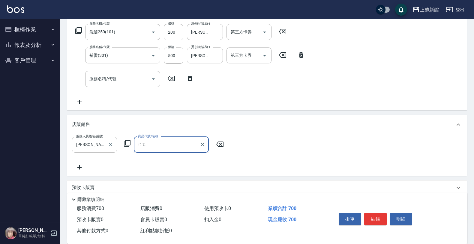
type input "ㄇ"
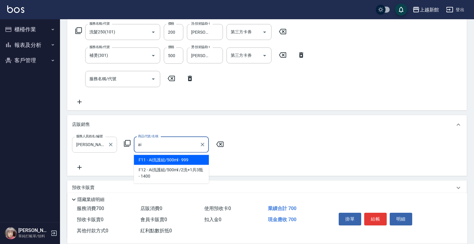
type input "Ai洗護組/500ml"
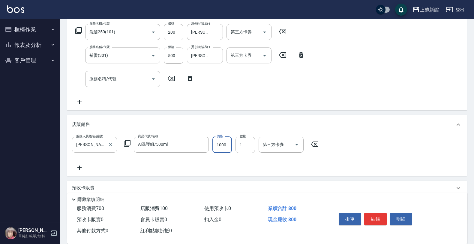
type input "1000"
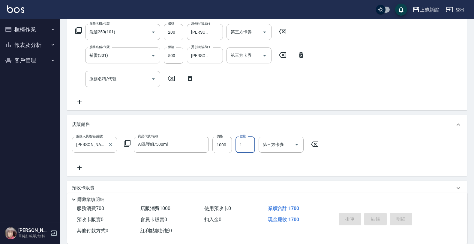
type input "2025/10/12 19:20"
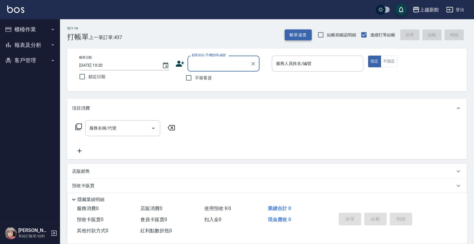
click at [300, 35] on button "帳單速查" at bounding box center [298, 34] width 27 height 11
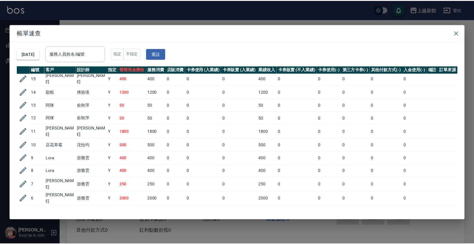
scroll to position [355, 0]
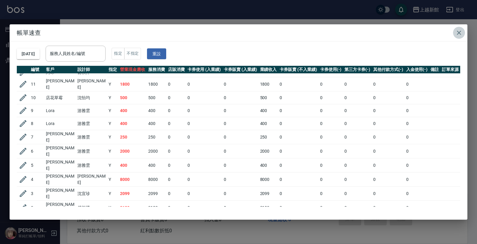
drag, startPoint x: 460, startPoint y: 29, endPoint x: 443, endPoint y: 35, distance: 17.7
click at [459, 31] on icon "button" at bounding box center [458, 32] width 7 height 7
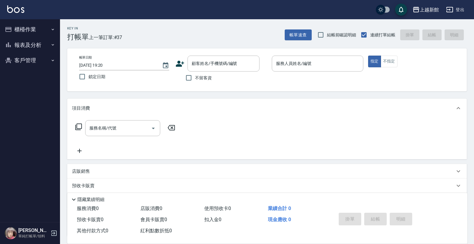
drag, startPoint x: 353, startPoint y: 81, endPoint x: 330, endPoint y: 200, distance: 121.0
drag, startPoint x: 330, startPoint y: 200, endPoint x: 225, endPoint y: 137, distance: 122.8
click at [225, 137] on div "服務名稱/代號 服務名稱/代號" at bounding box center [267, 138] width 400 height 41
drag, startPoint x: 25, startPoint y: 25, endPoint x: 25, endPoint y: 29, distance: 4.2
click at [25, 26] on button "櫃檯作業" at bounding box center [29, 30] width 55 height 16
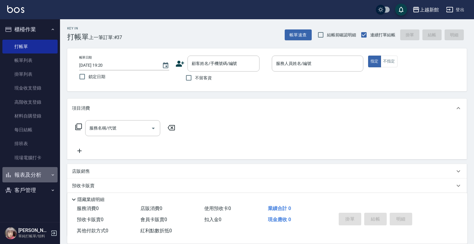
click at [32, 176] on button "報表及分析" at bounding box center [29, 175] width 55 height 16
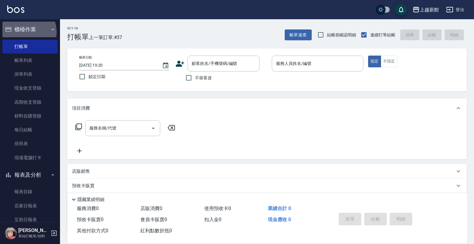
click at [26, 32] on button "櫃檯作業" at bounding box center [29, 30] width 55 height 16
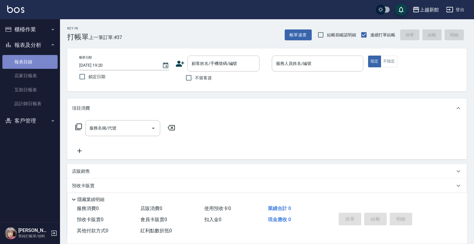
click at [25, 59] on link "報表目錄" at bounding box center [29, 62] width 55 height 14
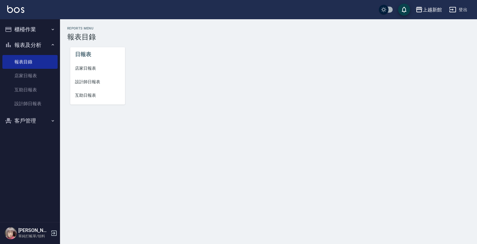
click at [92, 71] on span "店家日報表" at bounding box center [97, 68] width 45 height 6
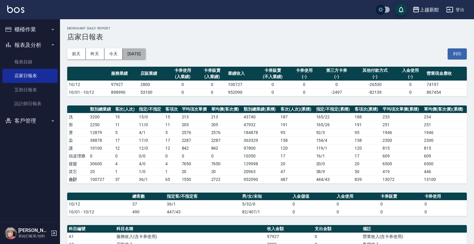
click at [143, 56] on button "2025/10/12" at bounding box center [134, 53] width 23 height 11
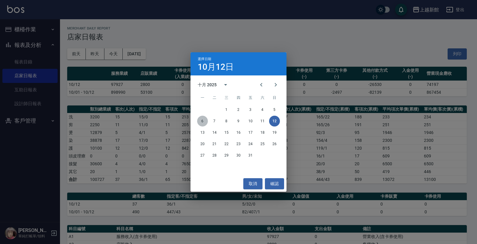
click at [200, 120] on button "6" at bounding box center [202, 121] width 11 height 11
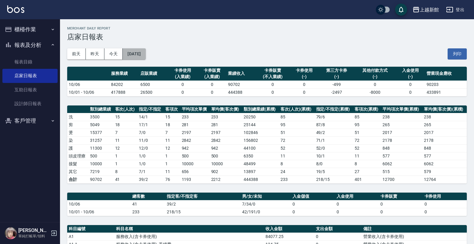
click at [139, 50] on button "2025/10/06" at bounding box center [134, 53] width 23 height 11
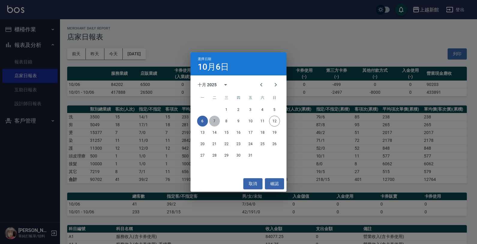
click at [214, 121] on button "7" at bounding box center [214, 121] width 11 height 11
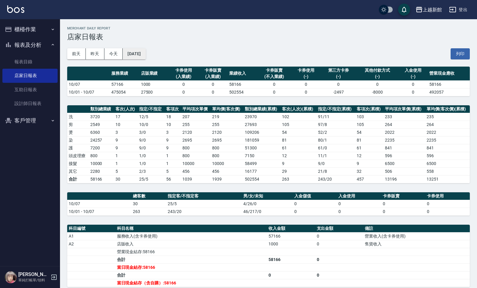
click at [146, 54] on button "2025/10/07" at bounding box center [134, 53] width 23 height 11
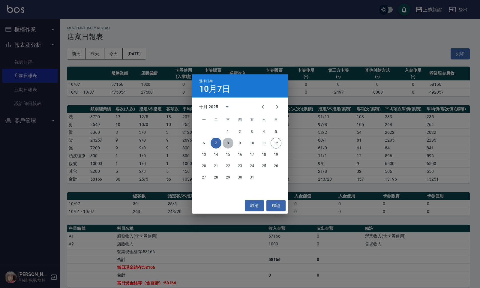
click at [227, 143] on button "8" at bounding box center [228, 143] width 11 height 11
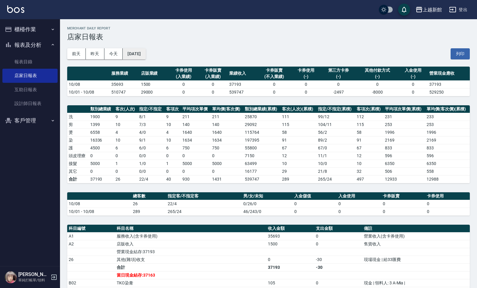
click at [134, 53] on button "2025/10/08" at bounding box center [134, 53] width 23 height 11
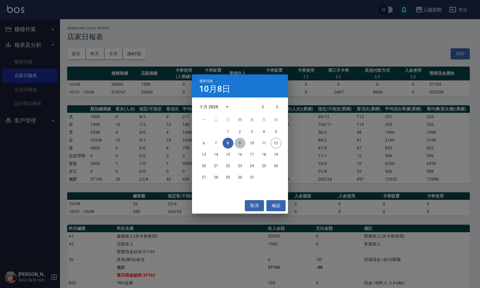
click at [239, 142] on button "9" at bounding box center [240, 143] width 11 height 11
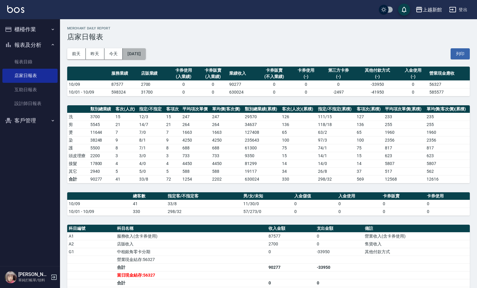
click at [146, 52] on button "2025/10/09" at bounding box center [134, 53] width 23 height 11
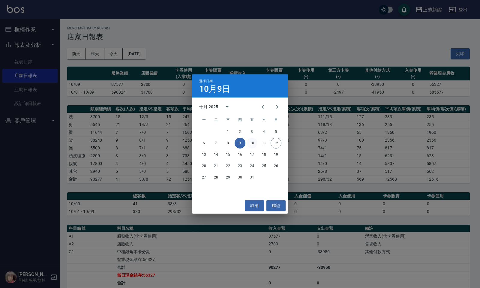
click at [251, 143] on button "10" at bounding box center [252, 143] width 11 height 11
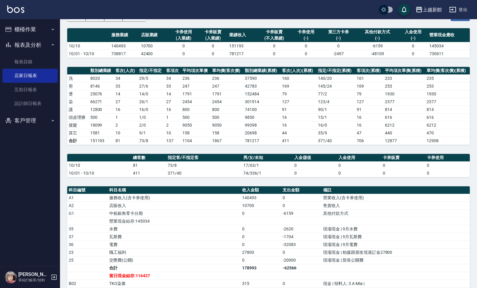
scroll to position [75, 0]
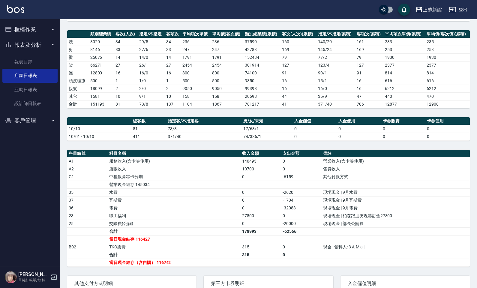
drag, startPoint x: 14, startPoint y: 27, endPoint x: 14, endPoint y: 31, distance: 3.6
click at [14, 29] on button "櫃檯作業" at bounding box center [29, 30] width 55 height 16
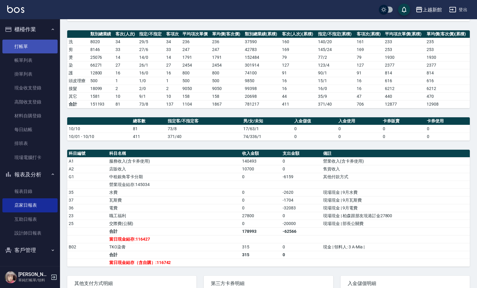
click at [25, 47] on link "打帳單" at bounding box center [29, 47] width 55 height 14
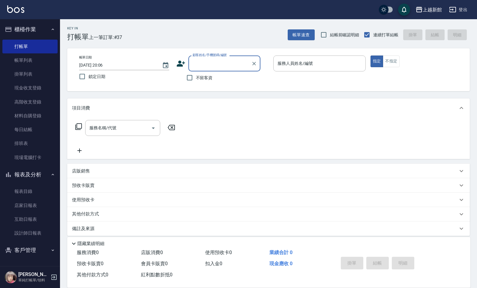
click at [233, 62] on input "顧客姓名/手機號碼/編號" at bounding box center [220, 63] width 58 height 11
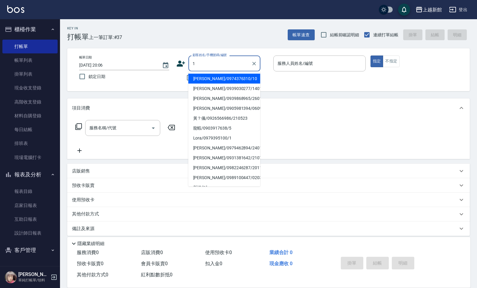
type input "瑪莎/0974376310/10"
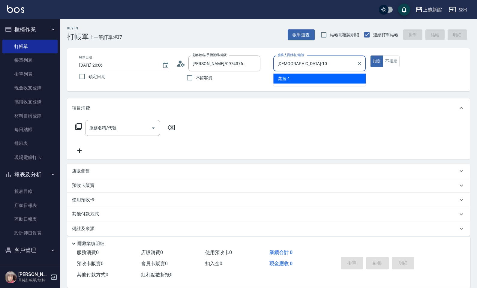
type input "瑪沙-10"
type button "true"
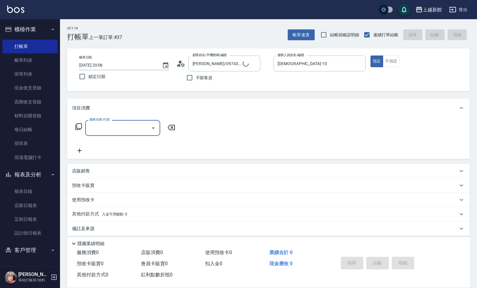
type input "Lora/0979395100/1"
type input "蘿拉-1"
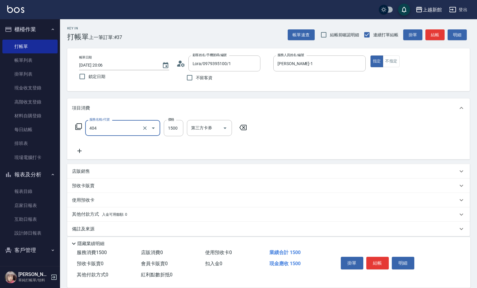
type input "設計染髮(404)"
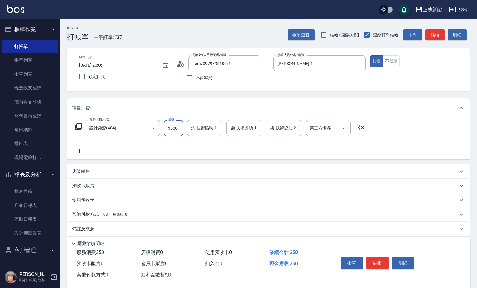
type input "3500"
type input "小敏-24"
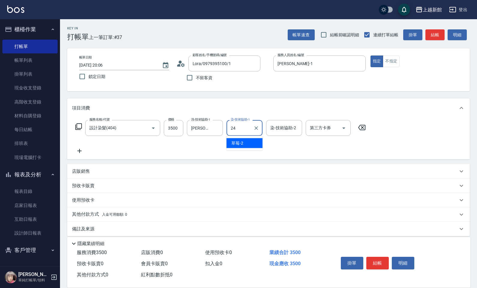
type input "小敏-24"
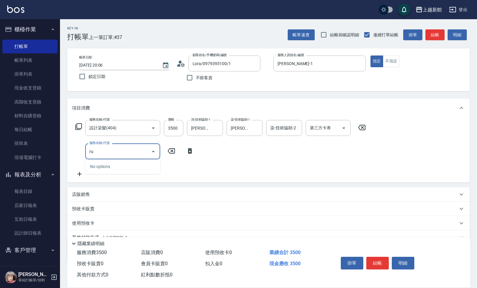
type input "r"
type input "1"
type input "日本頂級結構式重建護髮(512)"
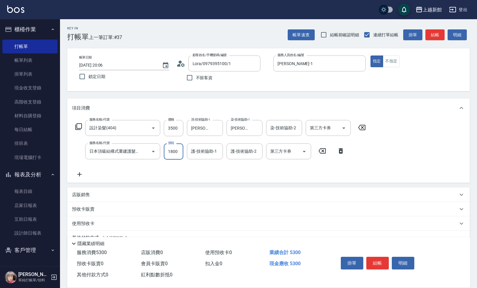
type input "1800"
type input "小敏-24"
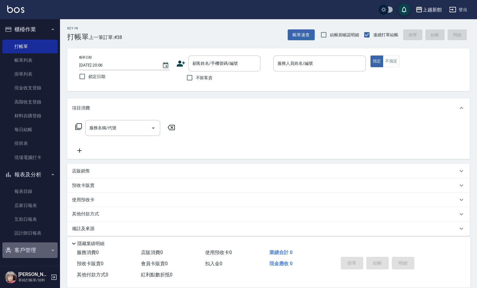
click at [25, 243] on button "客戶管理" at bounding box center [29, 250] width 55 height 16
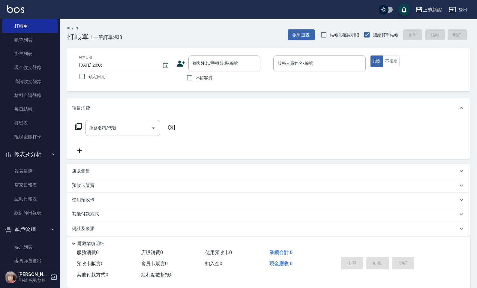
scroll to position [31, 0]
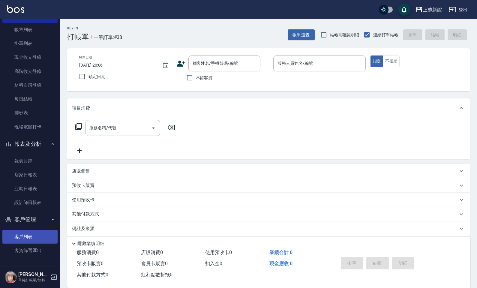
click at [26, 230] on link "客戶列表" at bounding box center [29, 237] width 55 height 14
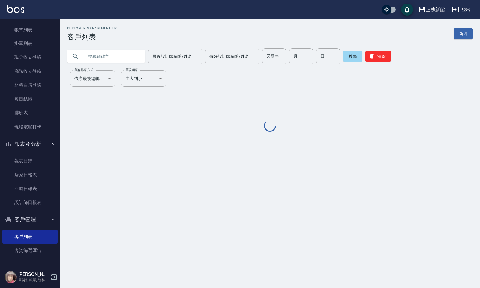
click at [102, 57] on input "text" at bounding box center [112, 56] width 56 height 16
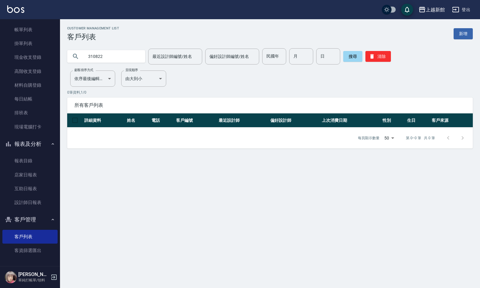
type input "310822"
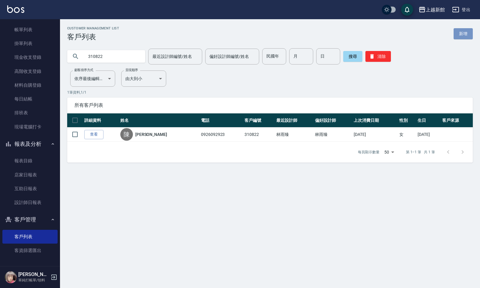
drag, startPoint x: 459, startPoint y: 32, endPoint x: 451, endPoint y: 35, distance: 8.7
click at [459, 32] on link "新增" at bounding box center [463, 33] width 19 height 11
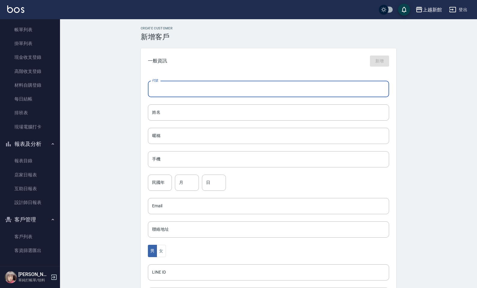
click at [274, 90] on input "代號" at bounding box center [268, 89] width 241 height 16
type input "320822"
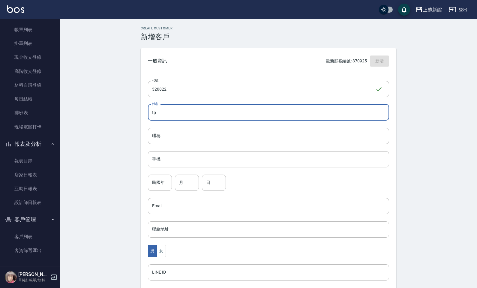
type input "t"
type input "陳禹臻"
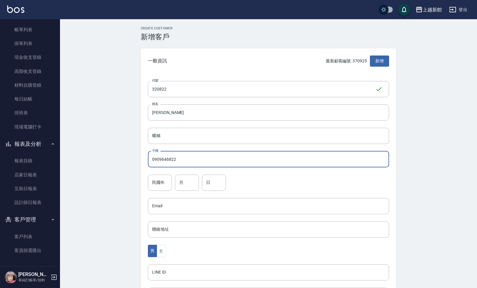
type input "0909646822"
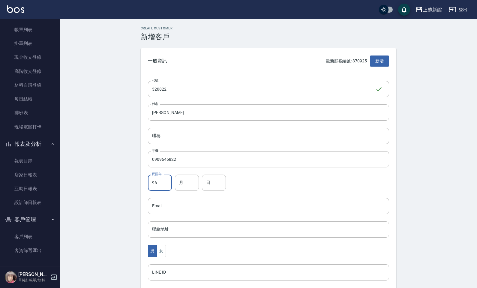
type input "96"
type input "8"
type input "22"
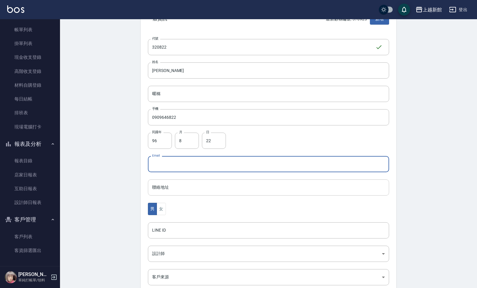
scroll to position [102, 0]
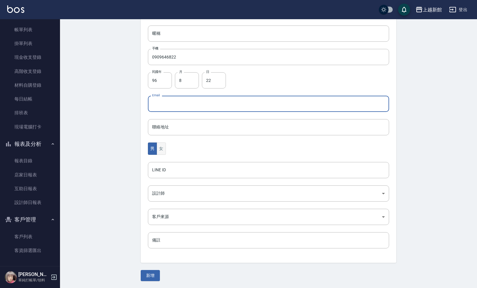
click at [162, 149] on button "女" at bounding box center [161, 149] width 9 height 12
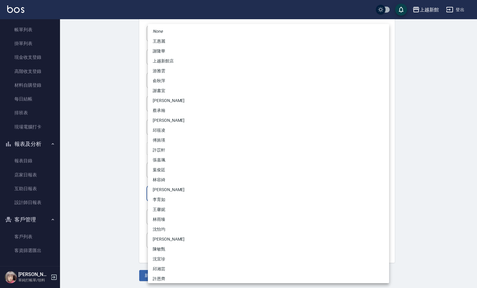
click at [155, 190] on body "上越新館 登出 櫃檯作業 打帳單 帳單列表 掛單列表 現金收支登錄 高階收支登錄 材料自購登錄 每日結帳 排班表 現場電腦打卡 報表及分析 報表目錄 店家日報…" at bounding box center [238, 93] width 477 height 391
click at [161, 141] on li "傅旌瑛" at bounding box center [268, 140] width 241 height 10
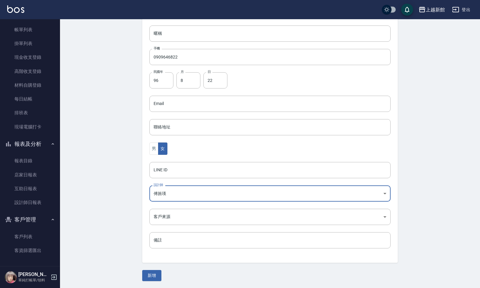
type input "1211b317-6865-4b65-8ce4-66e34f8d1fd8"
click at [152, 243] on button "新增" at bounding box center [150, 275] width 19 height 11
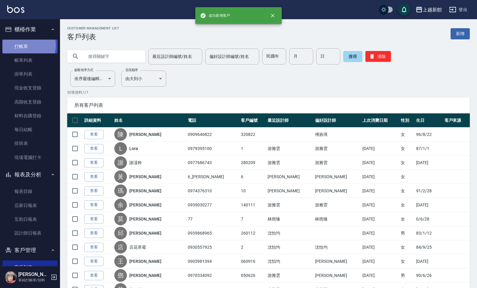
click at [20, 45] on link "打帳單" at bounding box center [29, 47] width 55 height 14
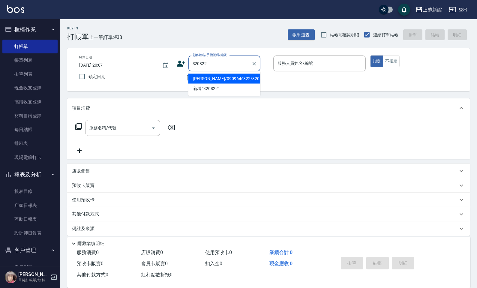
type input "陳禹臻/0909646822/320822"
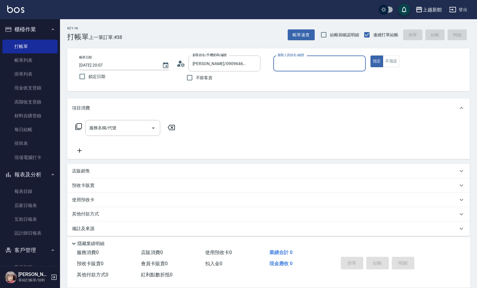
type input "旌瑛-5"
click at [371, 56] on button "指定" at bounding box center [377, 62] width 13 height 12
type button "true"
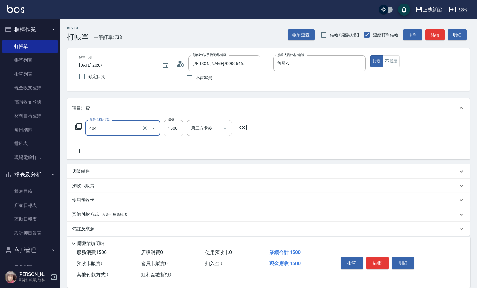
type input "設計染髮(404)"
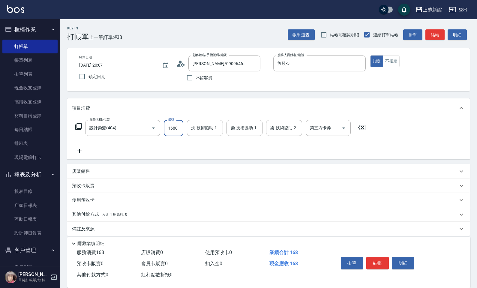
type input "1680"
type input "小敏-24"
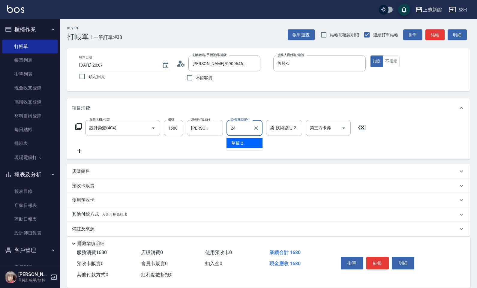
type input "小敏-24"
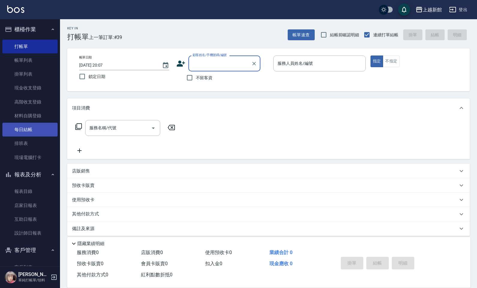
click at [33, 131] on link "每日結帳" at bounding box center [29, 130] width 55 height 14
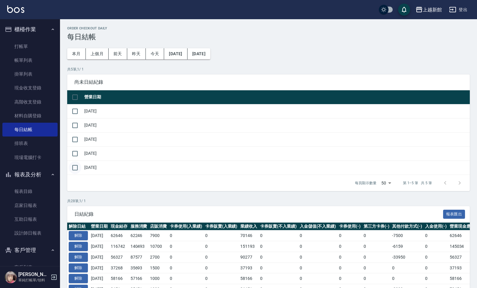
click at [71, 169] on input "checkbox" at bounding box center [75, 167] width 13 height 13
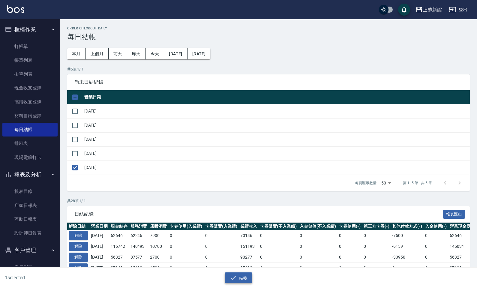
click at [234, 243] on icon "button" at bounding box center [233, 277] width 7 height 7
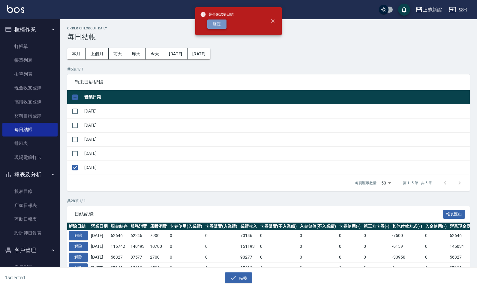
click at [209, 25] on button "確定" at bounding box center [216, 24] width 19 height 9
checkbox input "false"
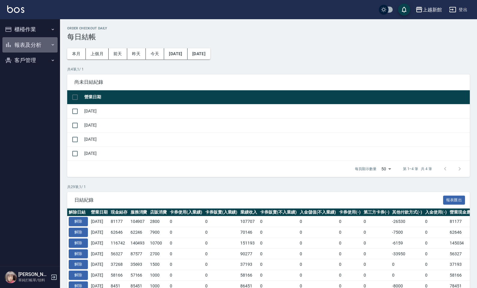
click at [27, 44] on button "報表及分析" at bounding box center [29, 45] width 55 height 16
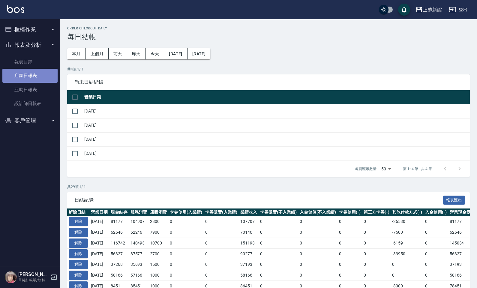
click at [41, 69] on link "店家日報表" at bounding box center [29, 76] width 55 height 14
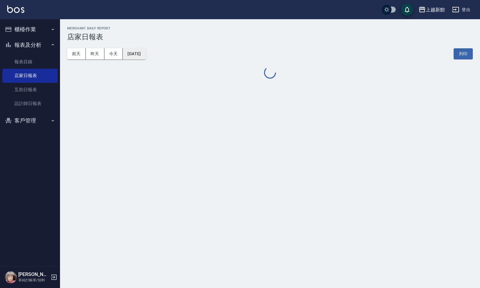
click at [144, 53] on button "2025/10/12" at bounding box center [134, 53] width 23 height 11
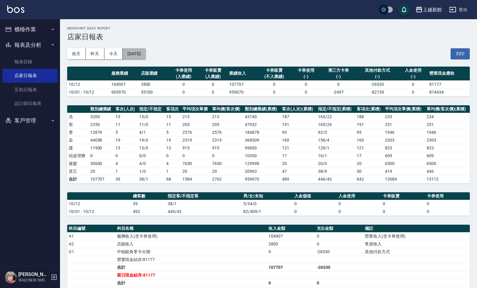
click at [131, 53] on button "2025/10/12" at bounding box center [134, 53] width 23 height 11
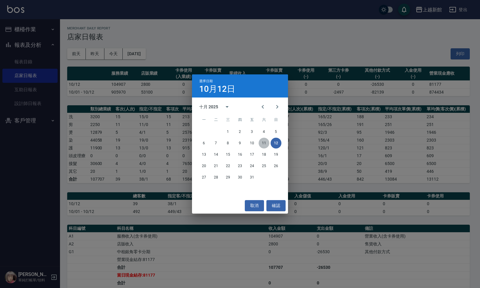
click at [263, 143] on button "11" at bounding box center [264, 143] width 11 height 11
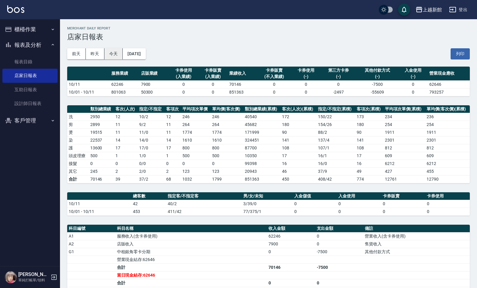
click at [116, 57] on button "今天" at bounding box center [113, 53] width 19 height 11
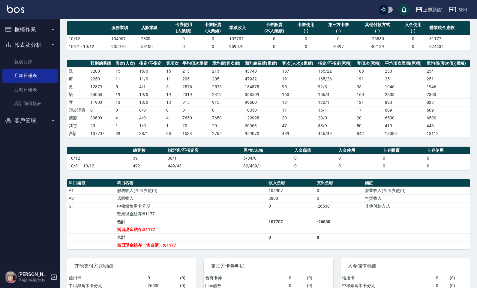
scroll to position [39, 0]
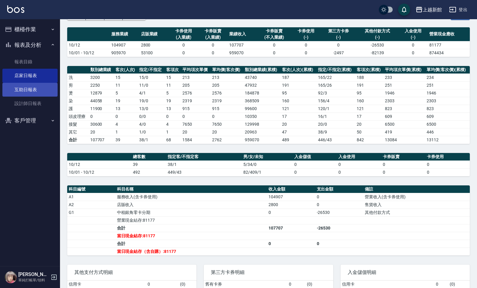
click at [36, 92] on link "互助日報表" at bounding box center [29, 90] width 55 height 14
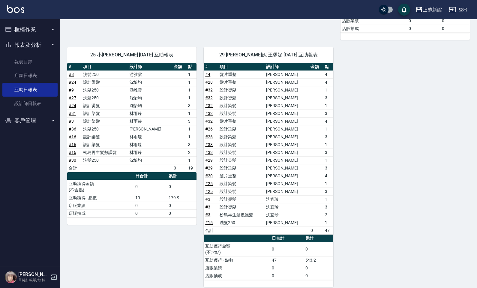
scroll to position [438, 0]
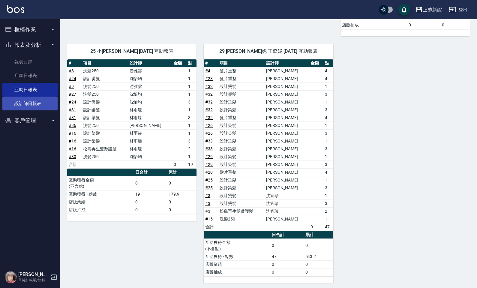
click at [13, 101] on link "設計師日報表" at bounding box center [29, 104] width 55 height 14
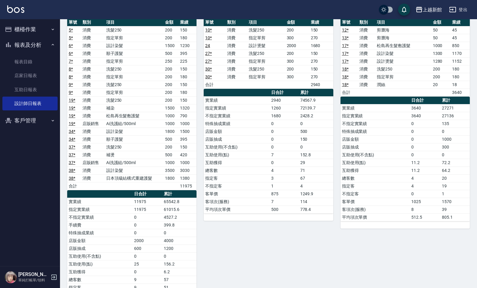
scroll to position [56, 0]
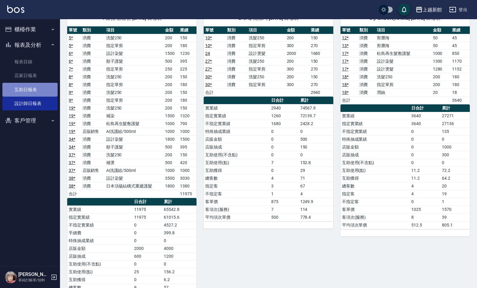
click at [38, 90] on link "互助日報表" at bounding box center [29, 90] width 55 height 14
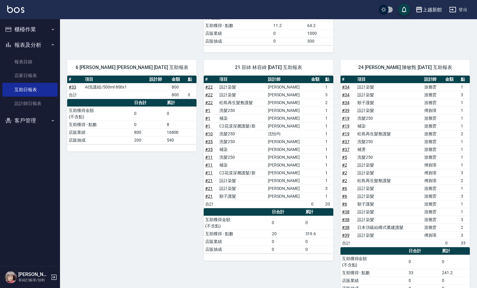
scroll to position [188, 0]
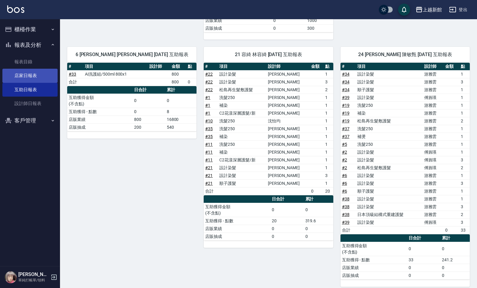
click at [34, 76] on link "店家日報表" at bounding box center [29, 76] width 55 height 14
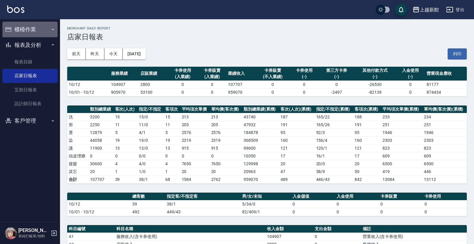
click at [27, 29] on button "櫃檯作業" at bounding box center [29, 30] width 55 height 16
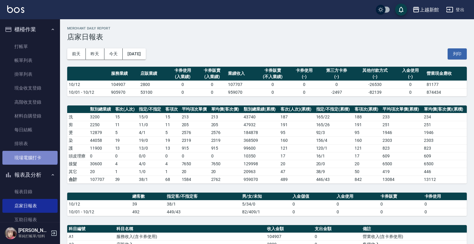
click at [29, 152] on link "現場電腦打卡" at bounding box center [29, 158] width 55 height 14
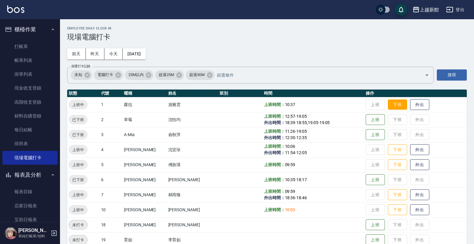
click at [394, 106] on button "下班" at bounding box center [397, 104] width 19 height 11
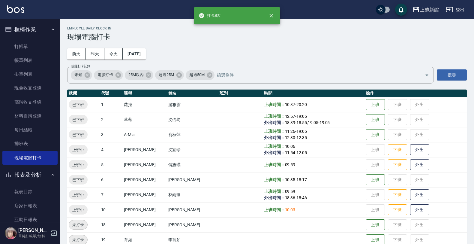
click at [401, 148] on td "上班 下班 外出" at bounding box center [415, 149] width 103 height 15
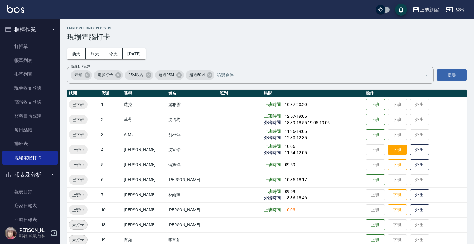
click at [396, 149] on button "下班" at bounding box center [397, 149] width 19 height 11
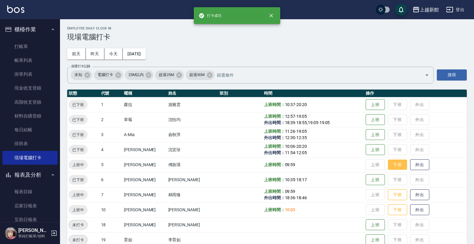
click at [396, 161] on button "下班" at bounding box center [397, 164] width 19 height 11
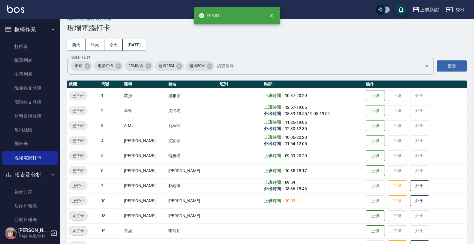
scroll to position [38, 0]
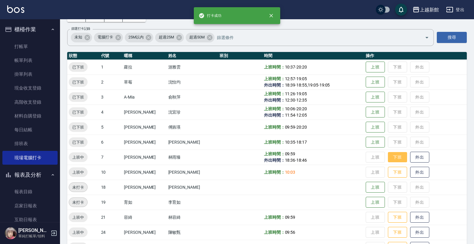
click at [395, 160] on button "下班" at bounding box center [397, 157] width 19 height 11
click at [392, 168] on button "下班" at bounding box center [397, 172] width 19 height 11
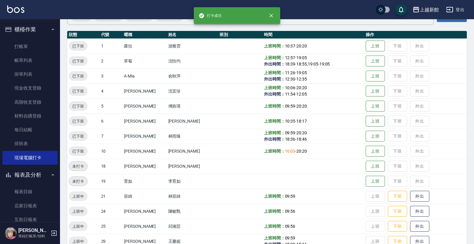
scroll to position [75, 0]
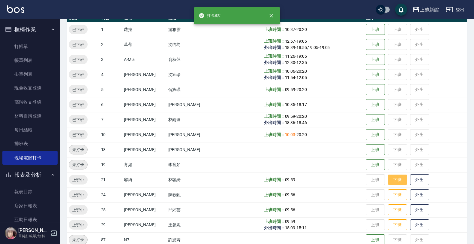
click at [392, 176] on button "下班" at bounding box center [397, 179] width 19 height 11
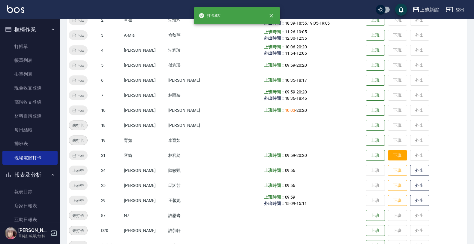
scroll to position [113, 0]
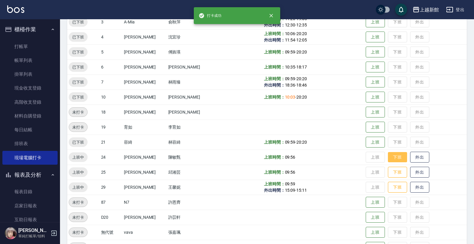
click at [390, 161] on button "下班" at bounding box center [397, 157] width 19 height 11
click at [389, 170] on button "下班" at bounding box center [397, 172] width 19 height 11
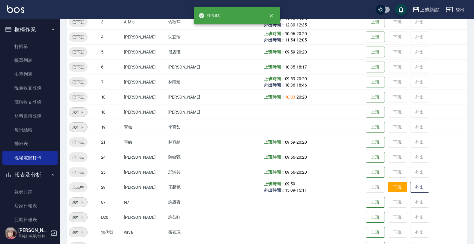
click at [392, 189] on button "下班" at bounding box center [397, 187] width 19 height 11
click at [56, 233] on icon "button" at bounding box center [53, 232] width 5 height 5
